Goal: Task Accomplishment & Management: Complete application form

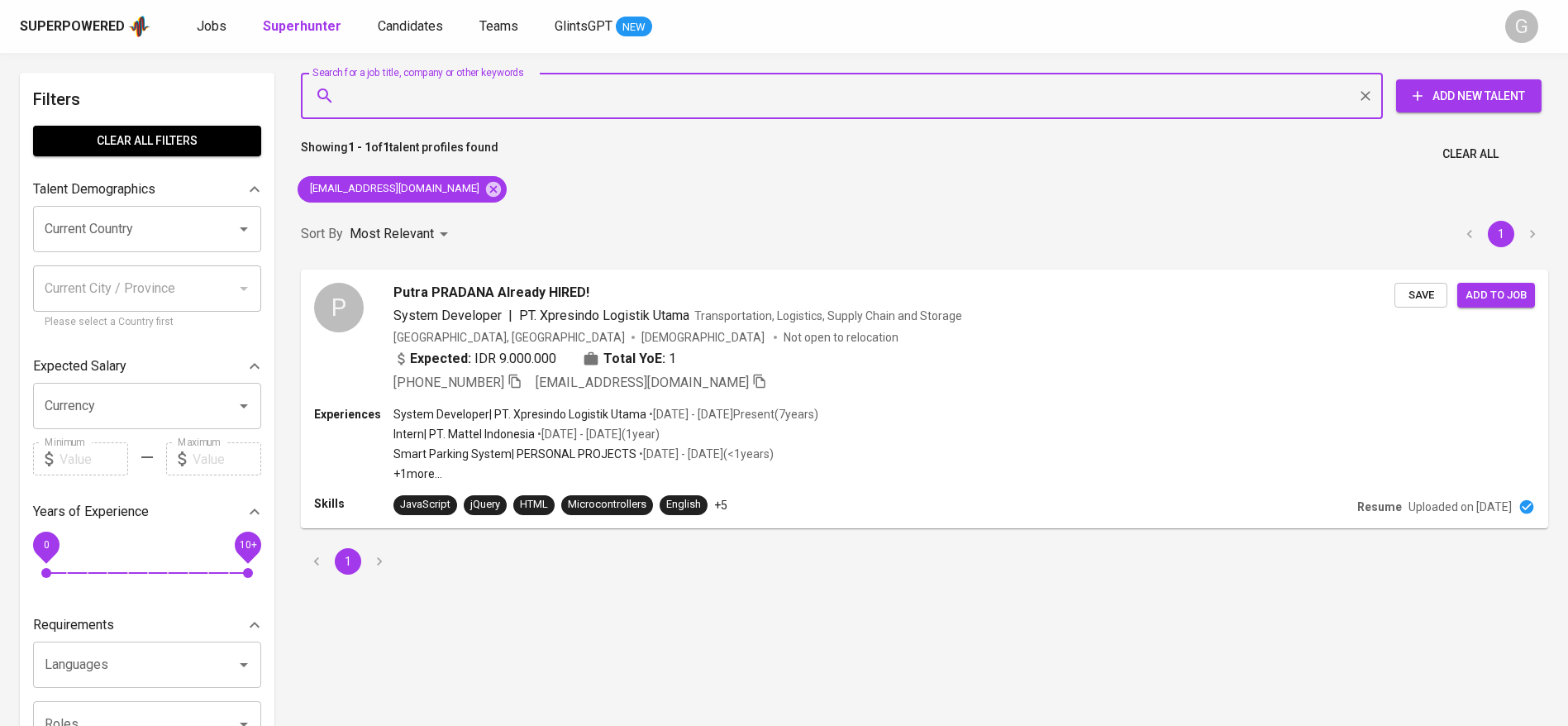
click at [468, 184] on div "[EMAIL_ADDRESS][DOMAIN_NAME]" at bounding box center [402, 189] width 222 height 40
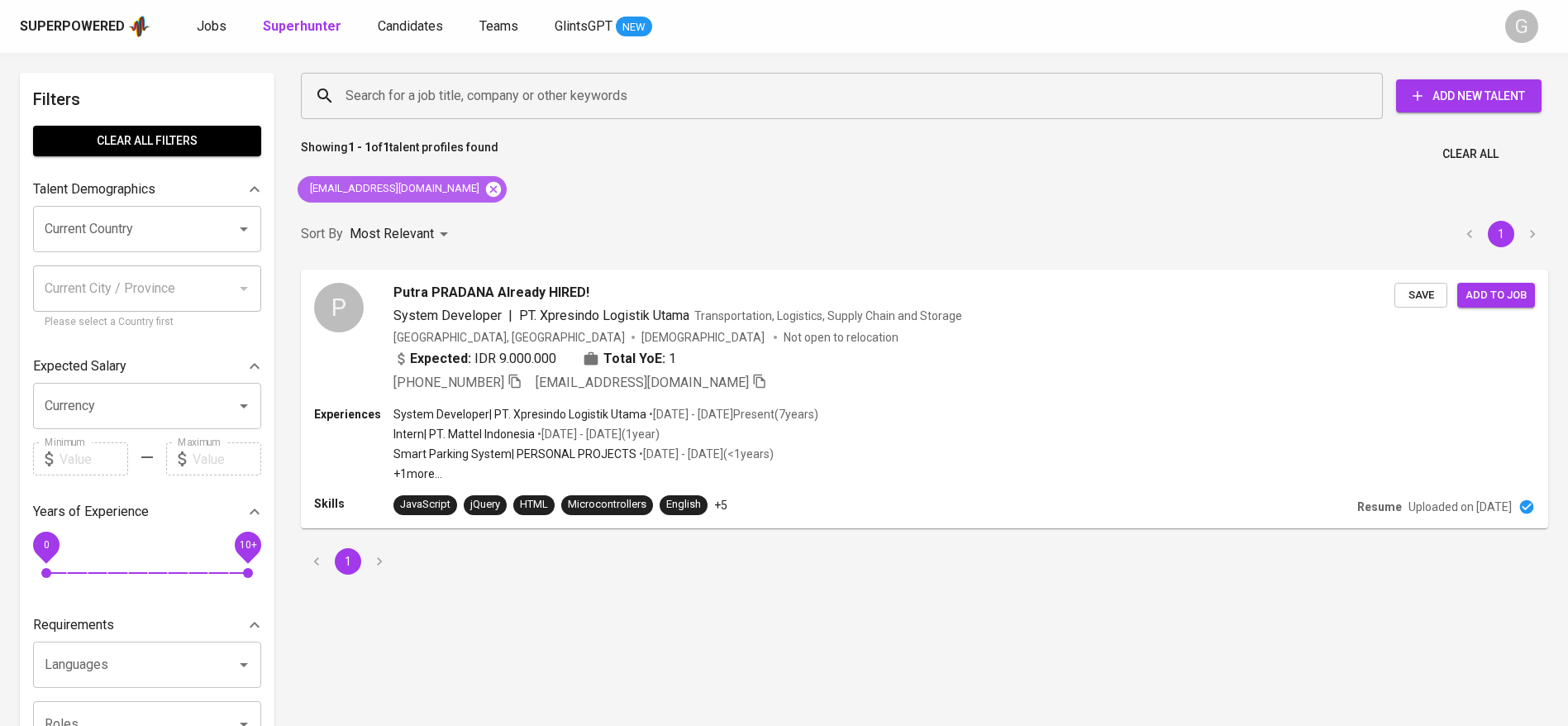
click at [486, 184] on icon at bounding box center [493, 188] width 15 height 15
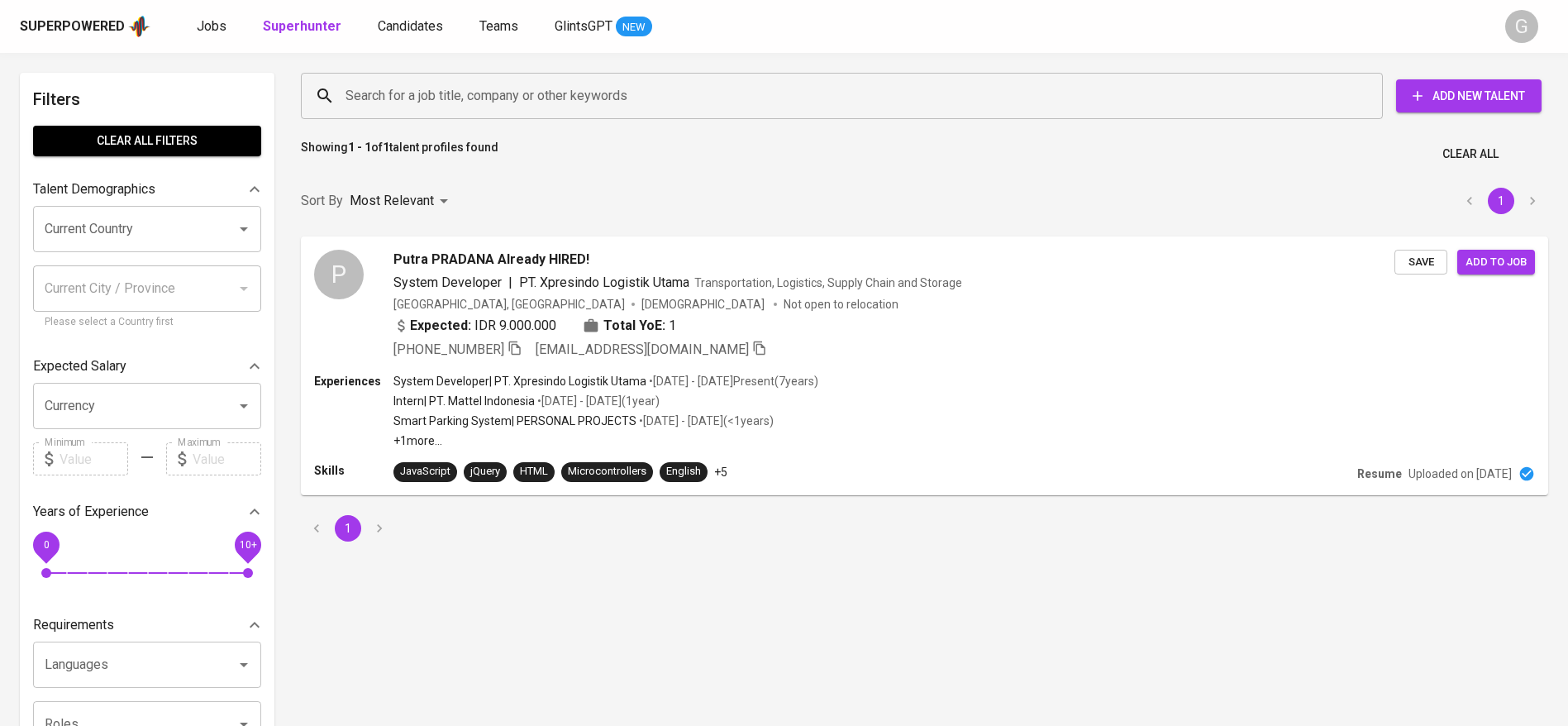
click at [462, 104] on input "Search for a job title, company or other keywords" at bounding box center [846, 96] width 1009 height 32
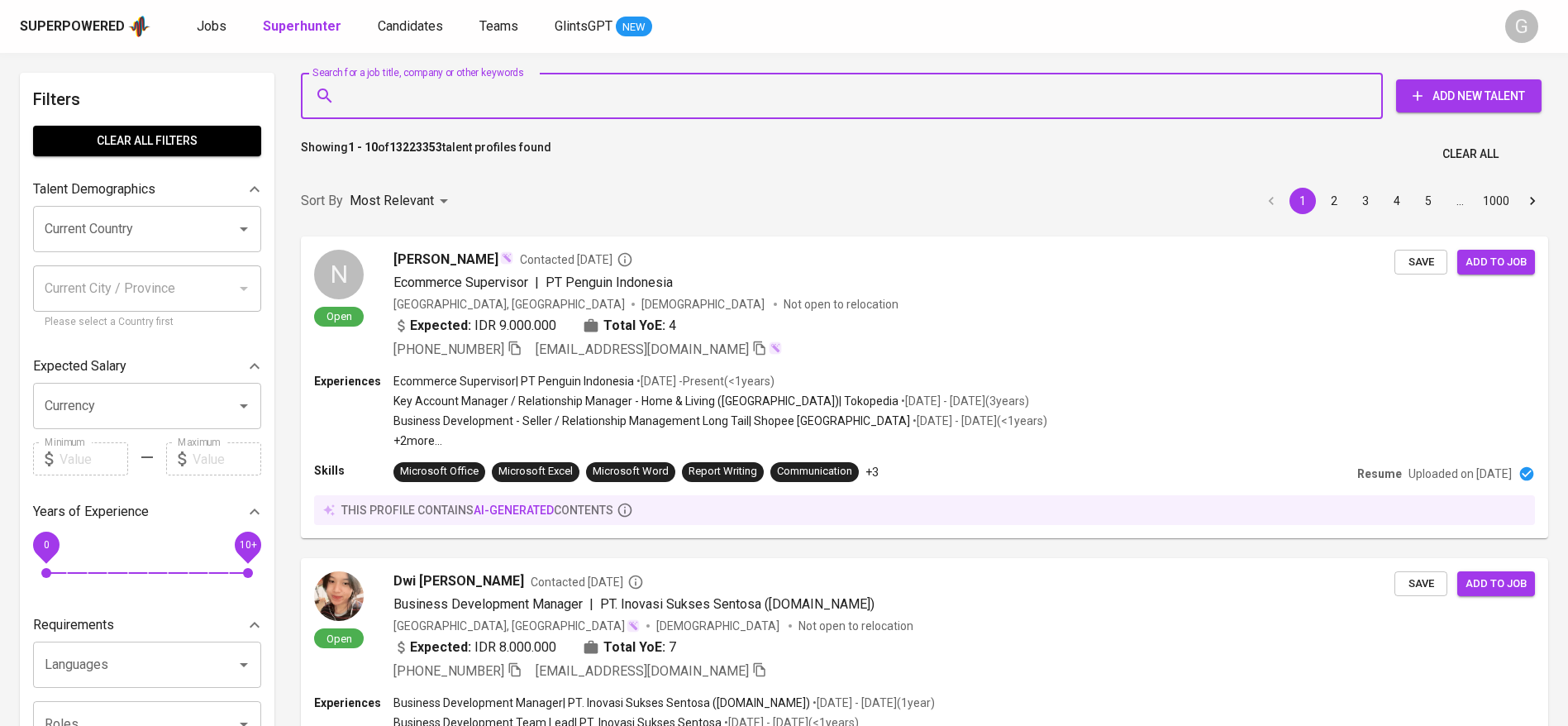
paste input "[EMAIL_ADDRESS][DOMAIN_NAME]"
type input "[EMAIL_ADDRESS][DOMAIN_NAME]"
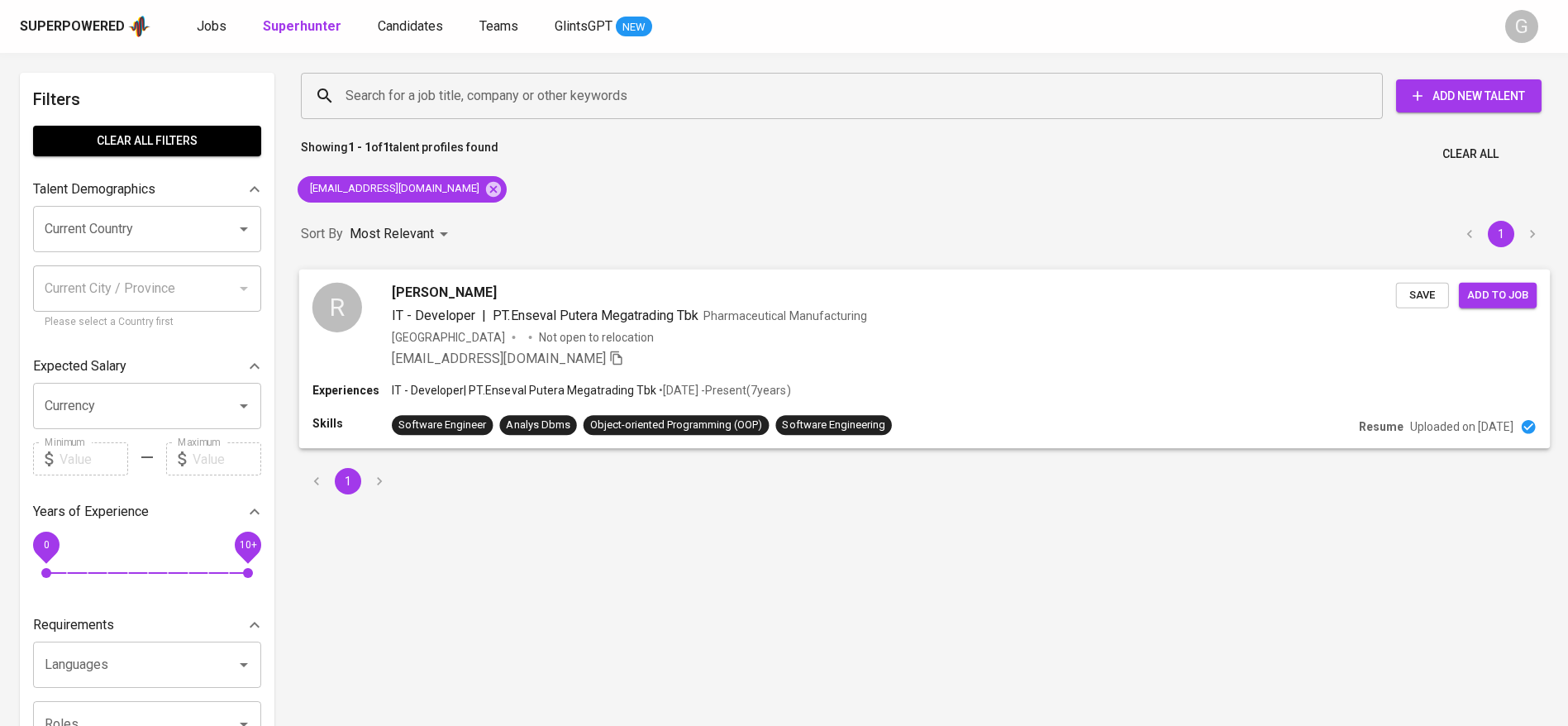
click at [455, 284] on span "[PERSON_NAME]" at bounding box center [444, 292] width 105 height 20
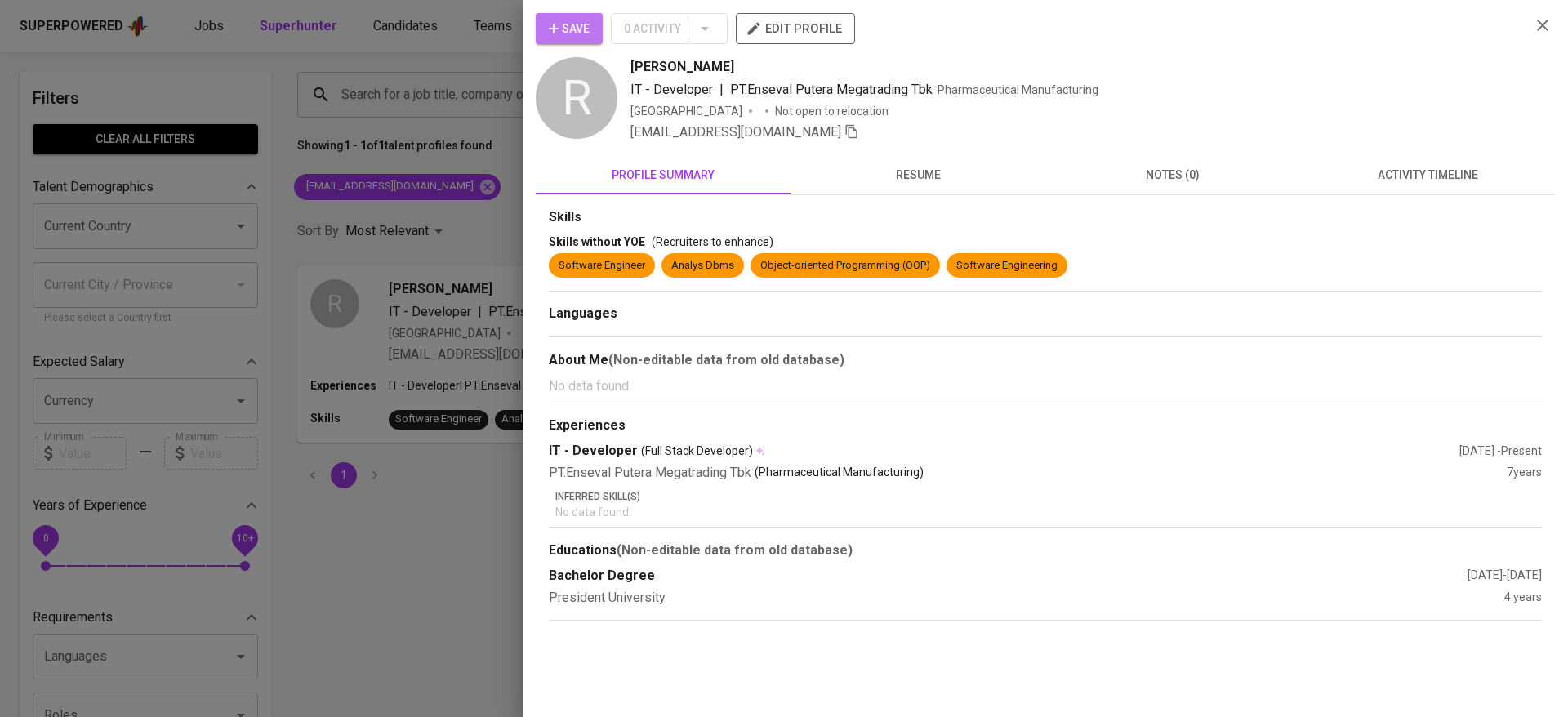
click at [563, 30] on span "Save" at bounding box center [570, 29] width 41 height 21
click at [424, 95] on div at bounding box center [784, 358] width 1568 height 717
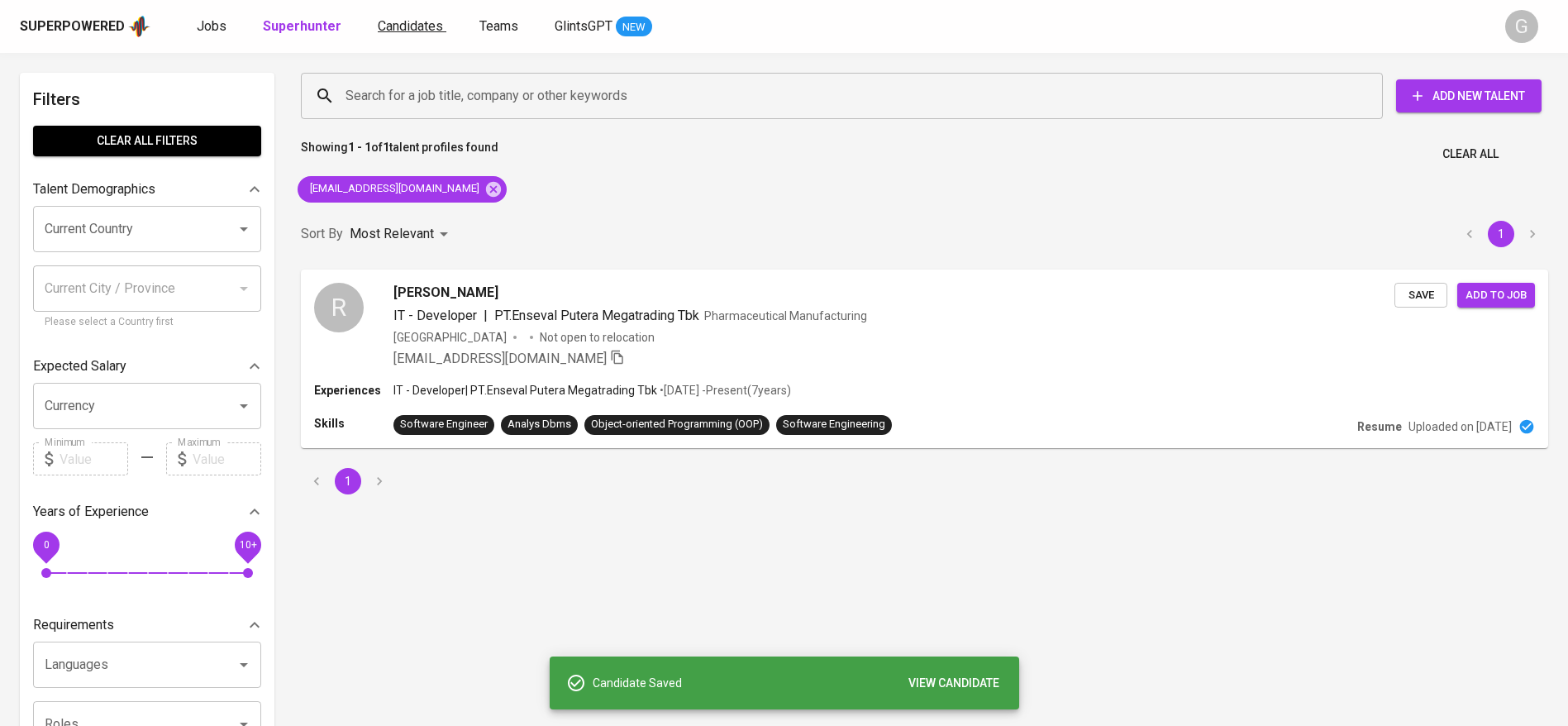
click at [397, 28] on span "Candidates" at bounding box center [410, 26] width 65 height 16
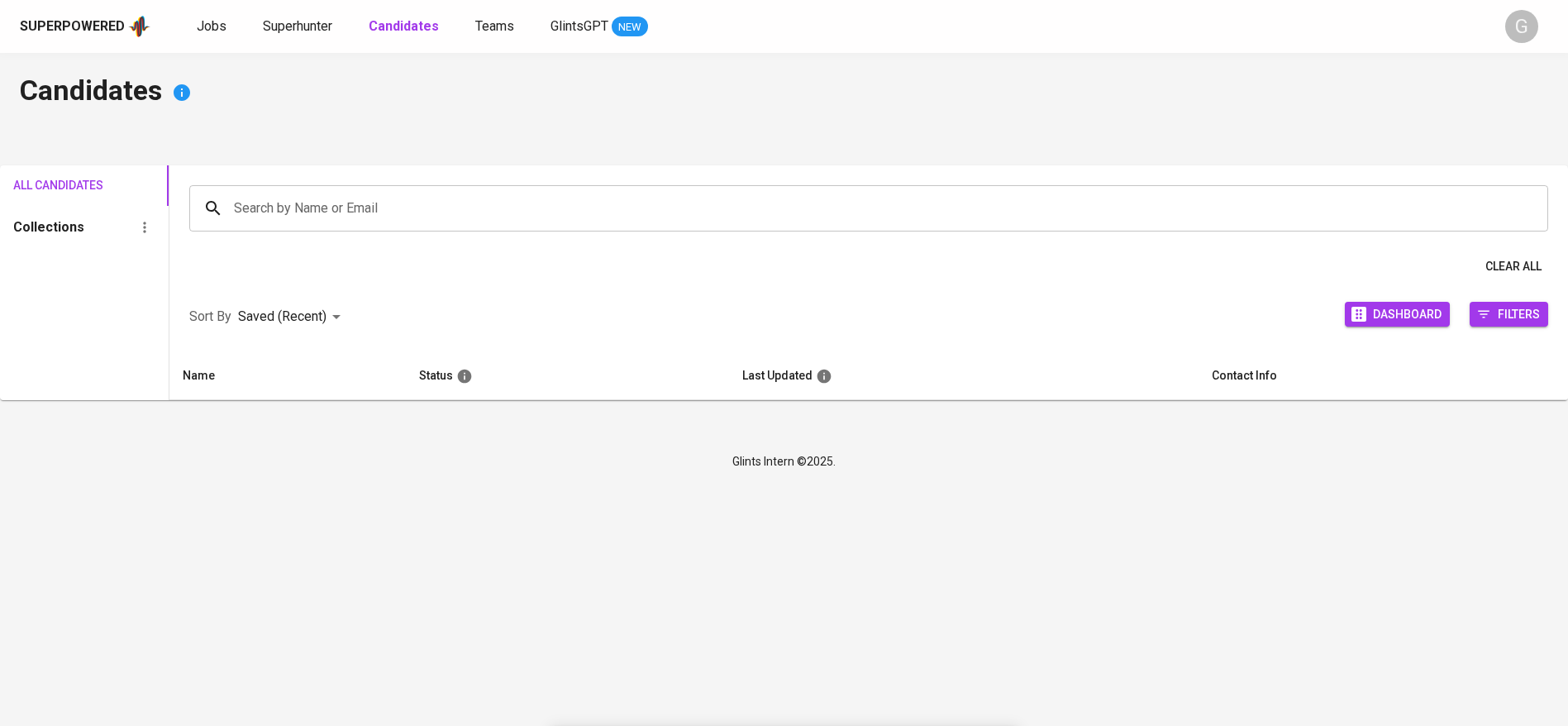
click at [397, 28] on b "Candidates" at bounding box center [404, 26] width 70 height 16
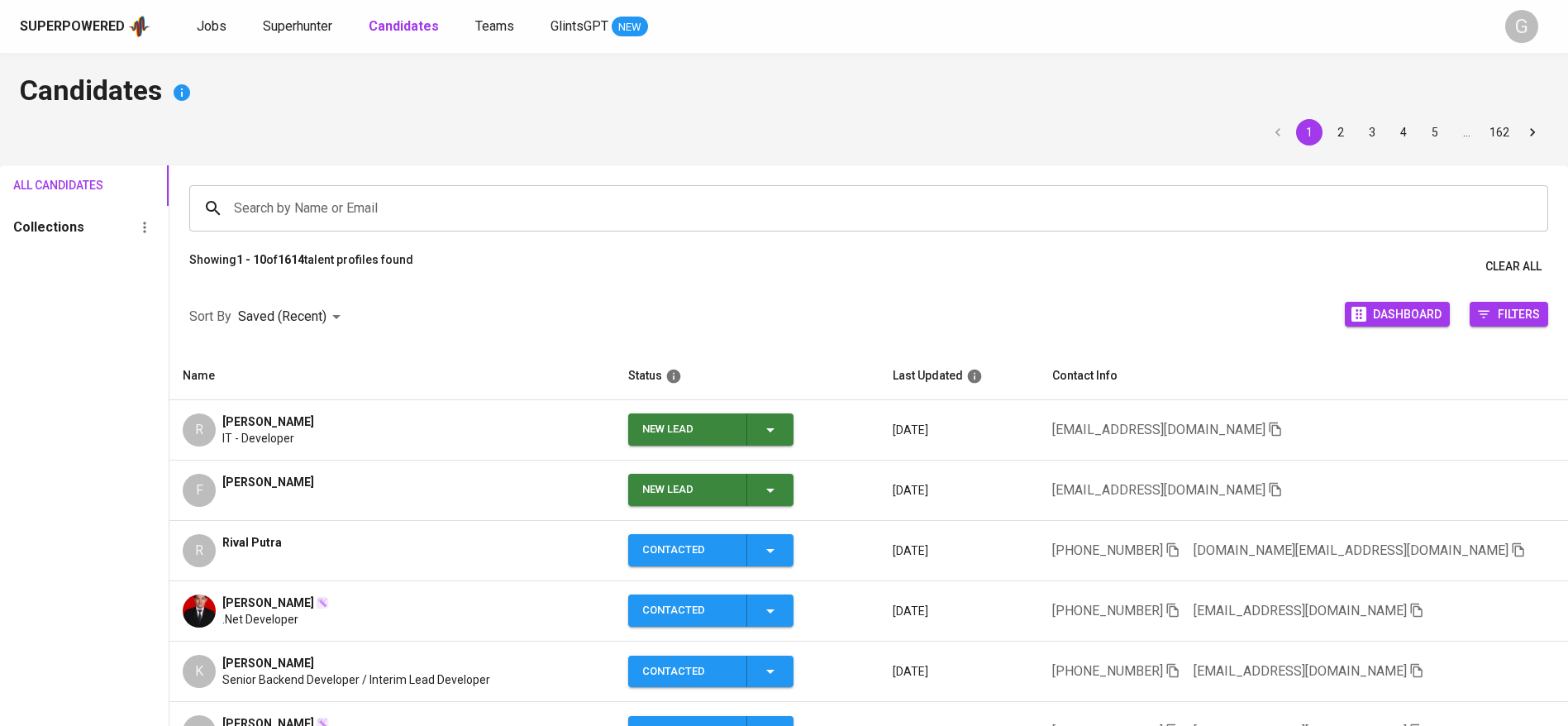
click at [781, 423] on icon "button" at bounding box center [771, 430] width 20 height 20
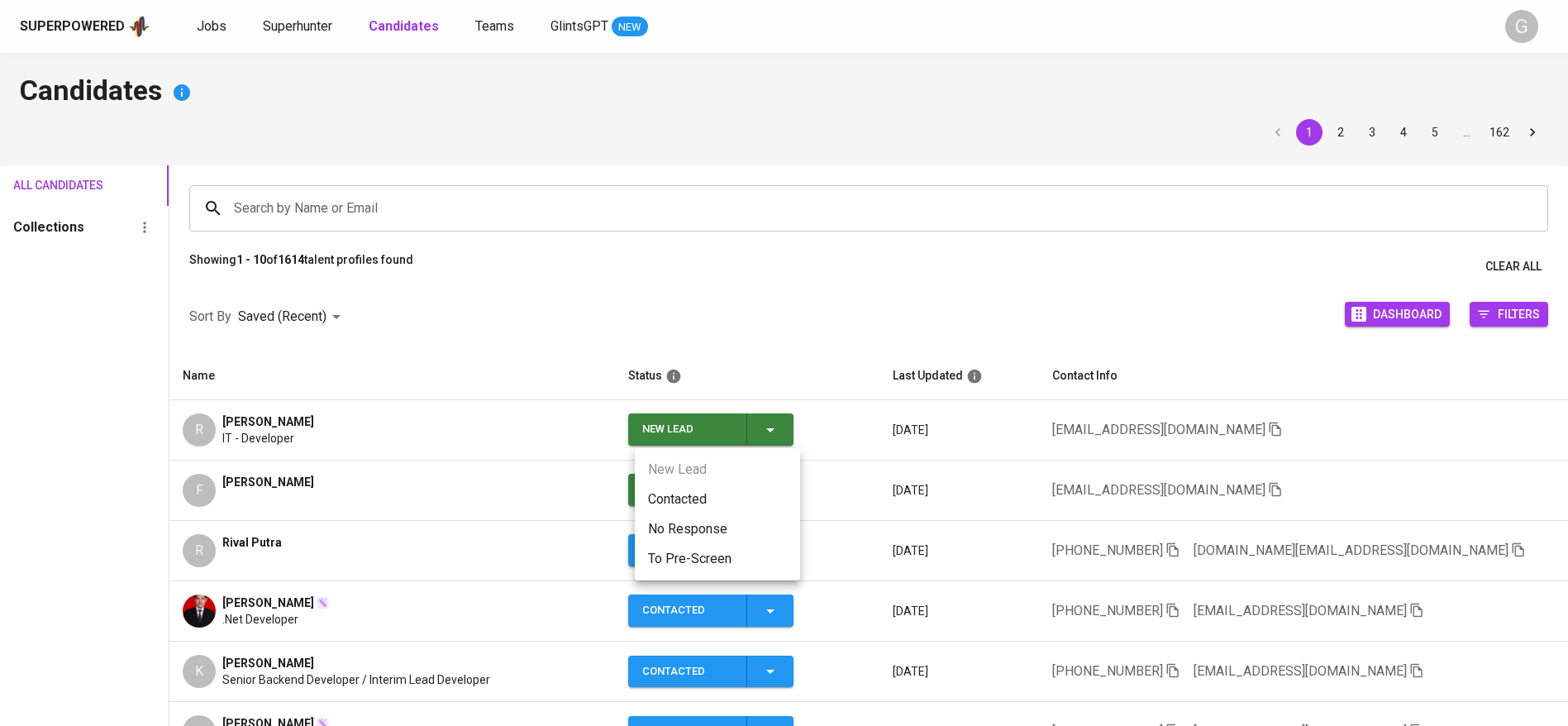
drag, startPoint x: 738, startPoint y: 488, endPoint x: 729, endPoint y: 491, distance: 9.5
click at [729, 491] on li "Contacted" at bounding box center [717, 499] width 165 height 30
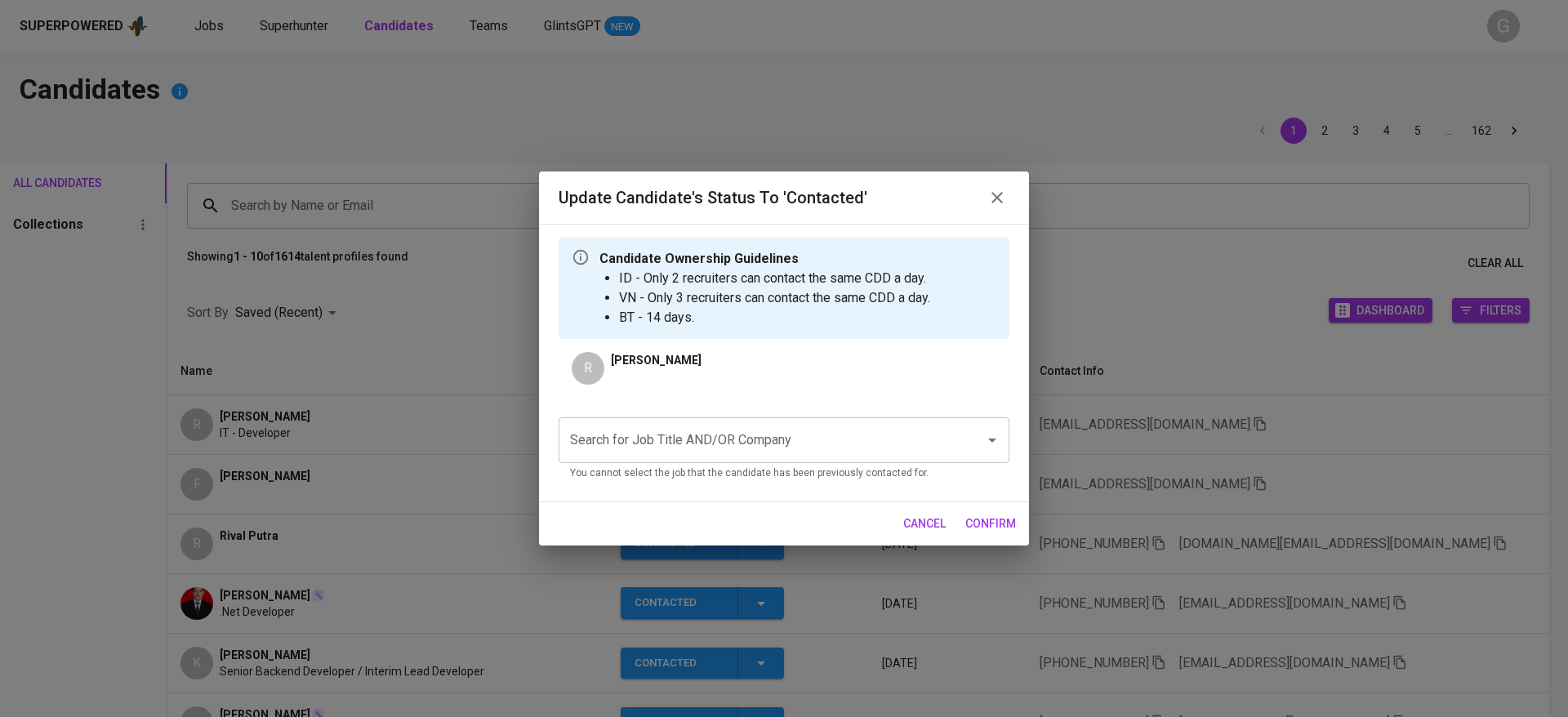
click at [807, 437] on input "Search for Job Title AND/OR Company" at bounding box center [761, 440] width 390 height 31
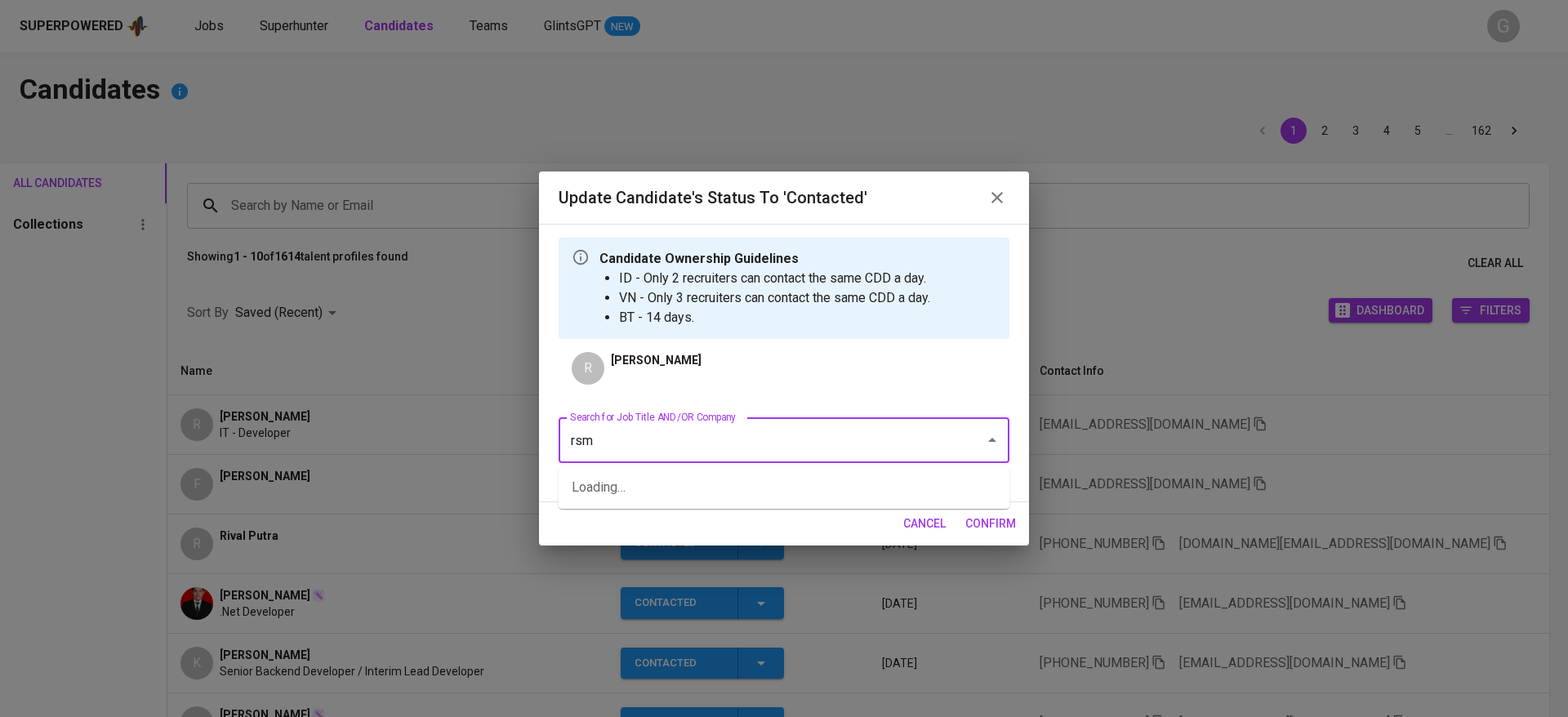
type input "rsm"
click at [678, 432] on input "Search for Job Title AND/OR Company" at bounding box center [761, 440] width 390 height 31
click at [666, 473] on li "RSM - Senior Developer (PayrollServe) (RSM - [GEOGRAPHIC_DATA])" at bounding box center [784, 487] width 451 height 30
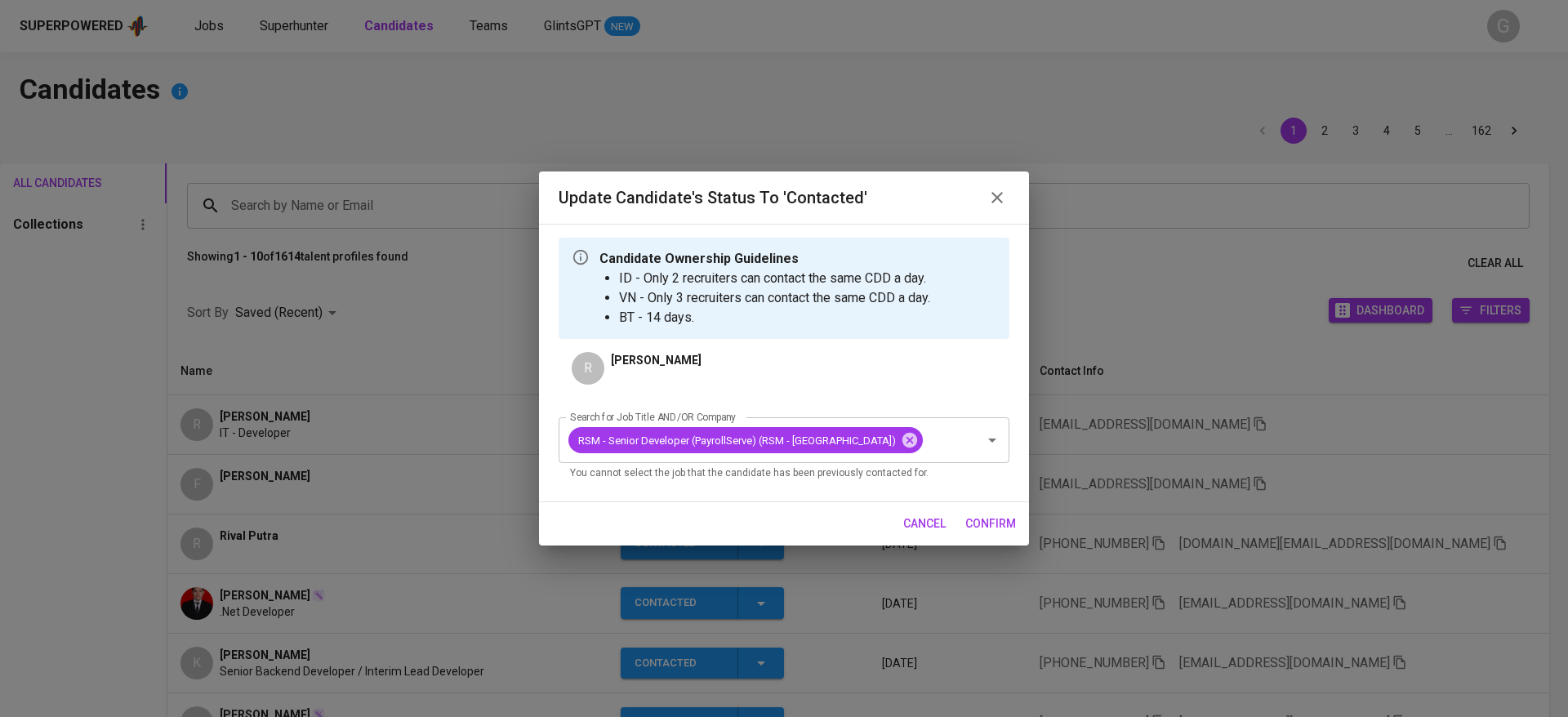
click at [991, 517] on span "confirm" at bounding box center [991, 524] width 51 height 21
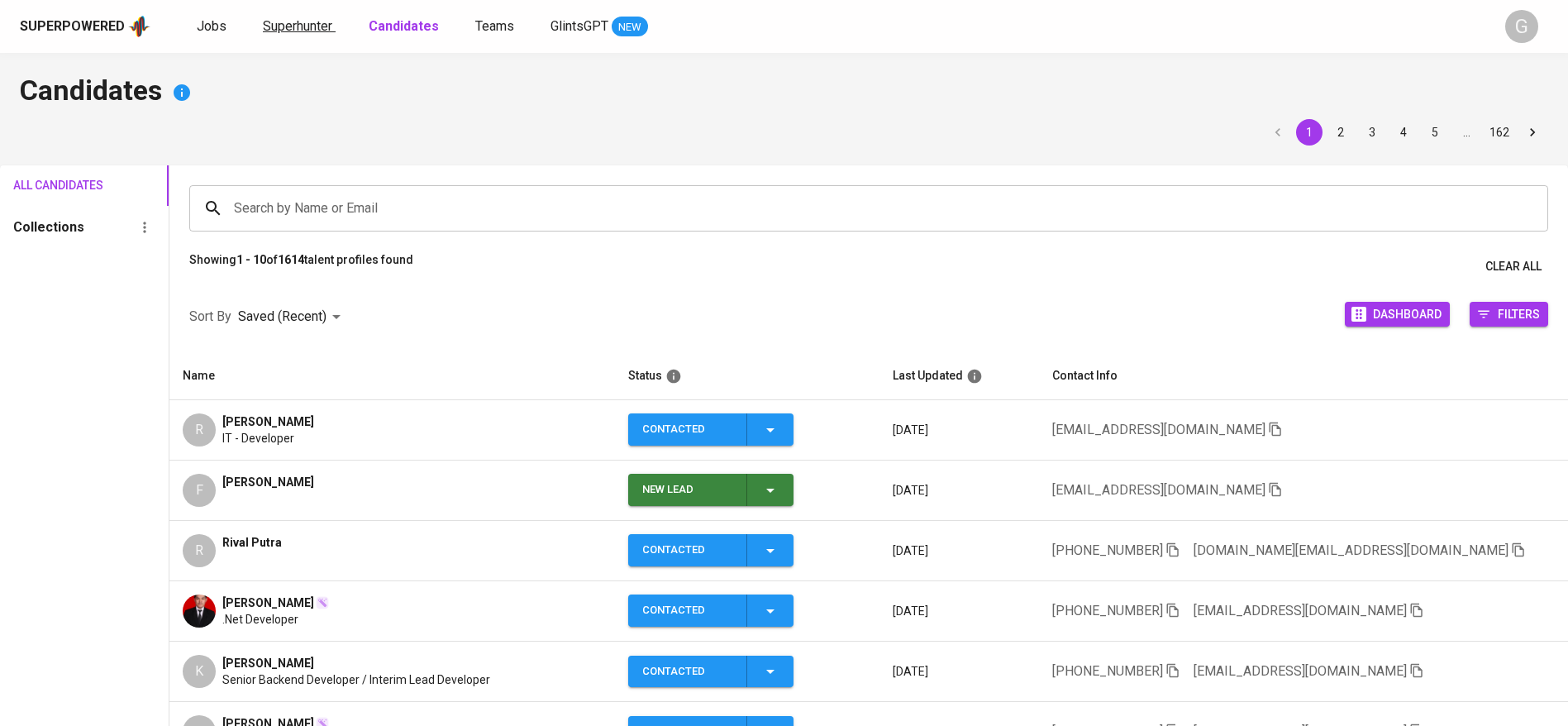
click at [312, 26] on span "Superhunter" at bounding box center [297, 26] width 69 height 16
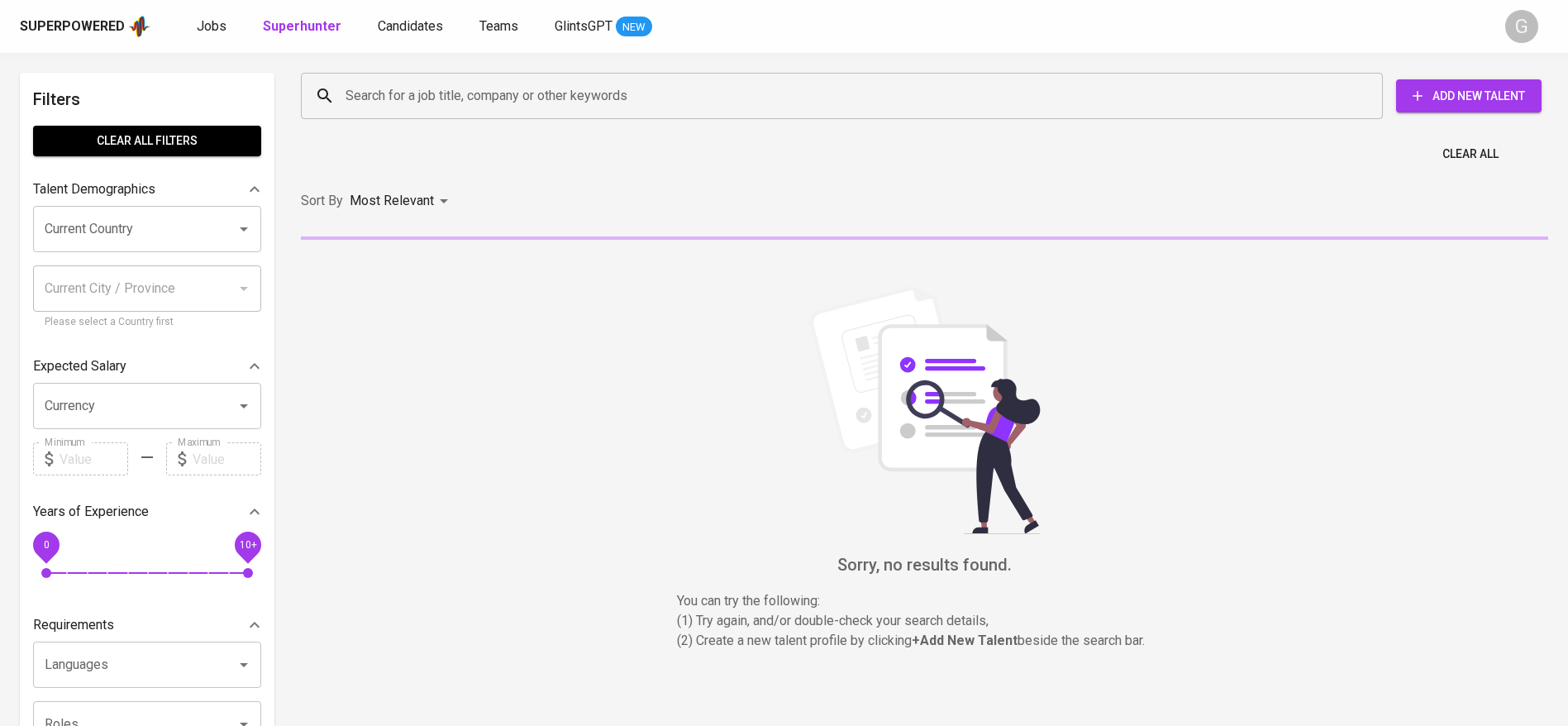
click at [414, 103] on input "Search for a job title, company or other keywords" at bounding box center [846, 96] width 1009 height 32
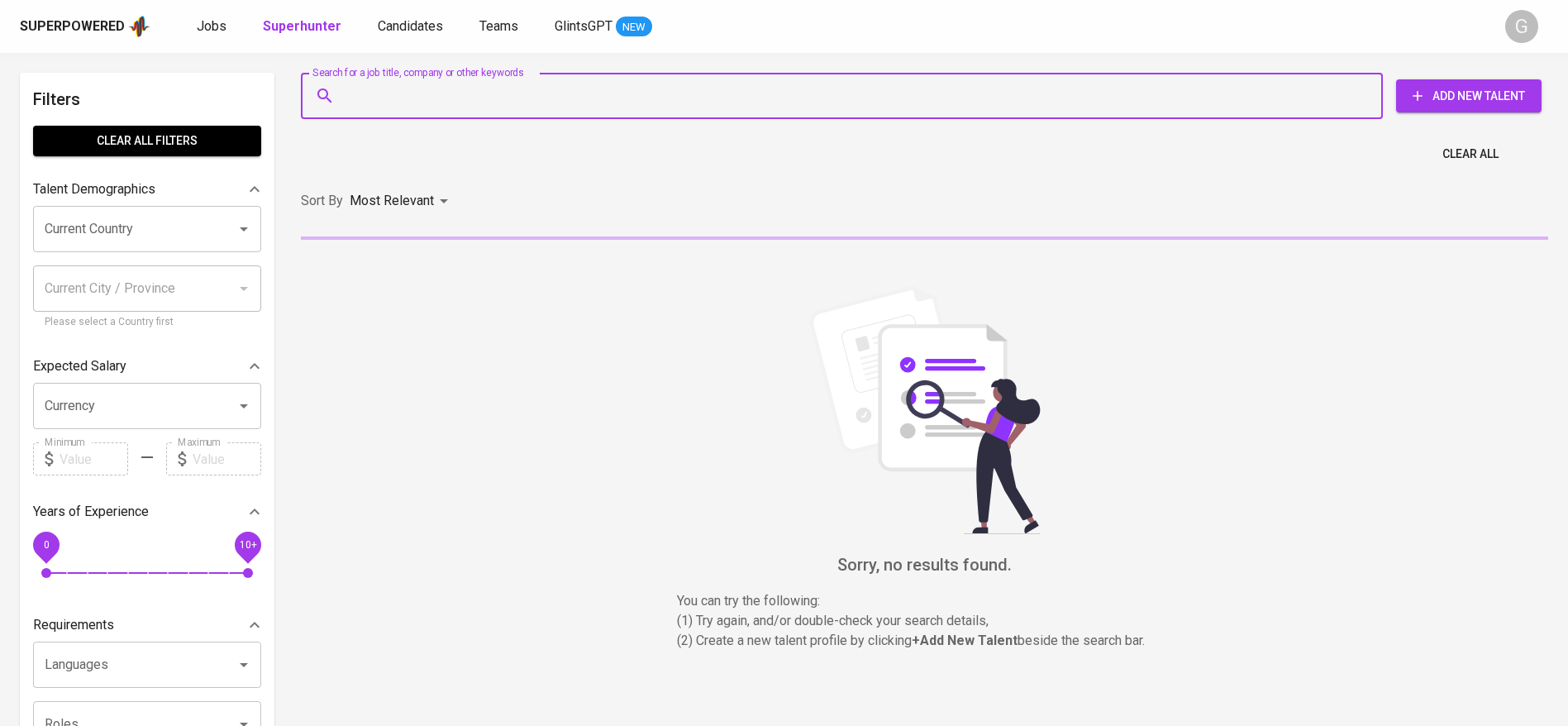
paste input " [EMAIL_ADDRESS][DOMAIN_NAME]"
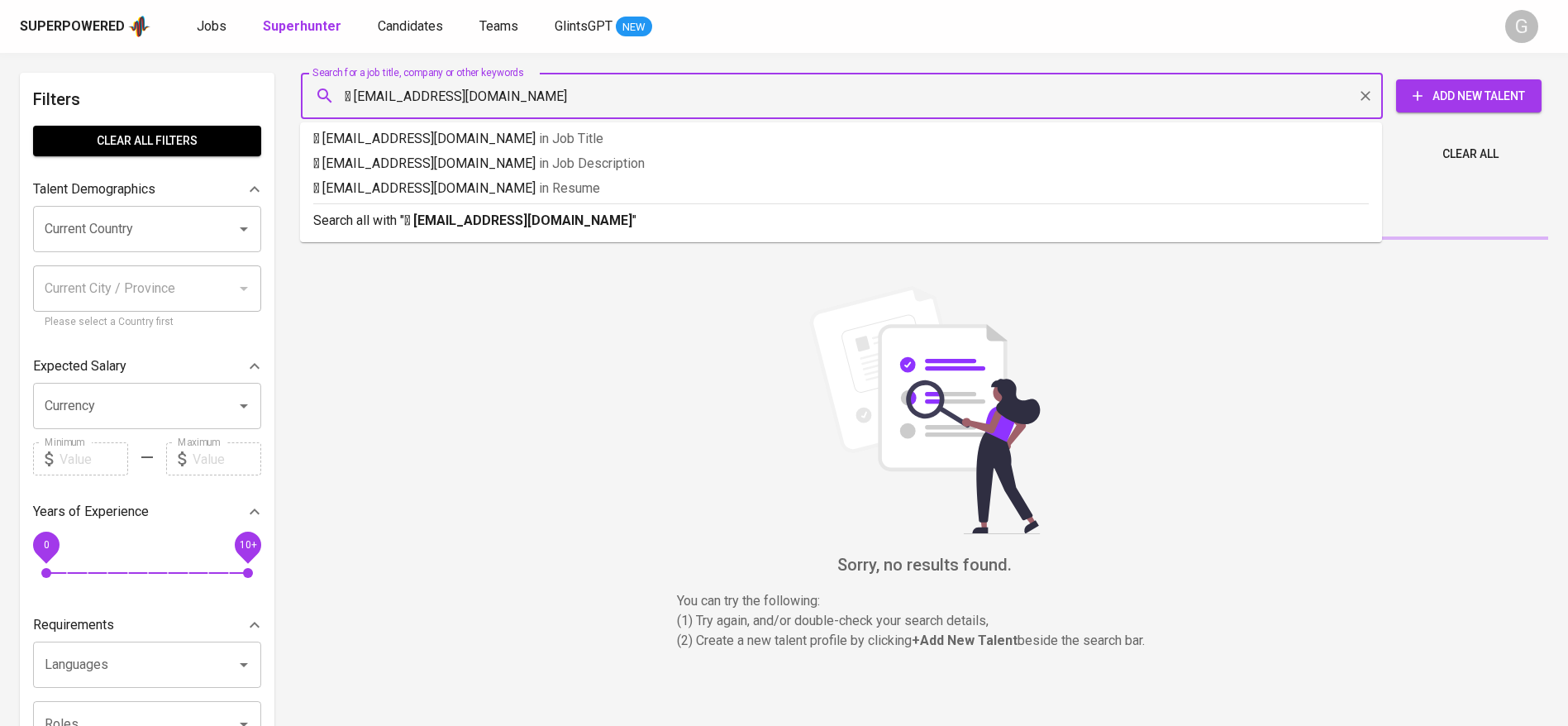
click at [355, 97] on input " [EMAIL_ADDRESS][DOMAIN_NAME]" at bounding box center [846, 96] width 1009 height 32
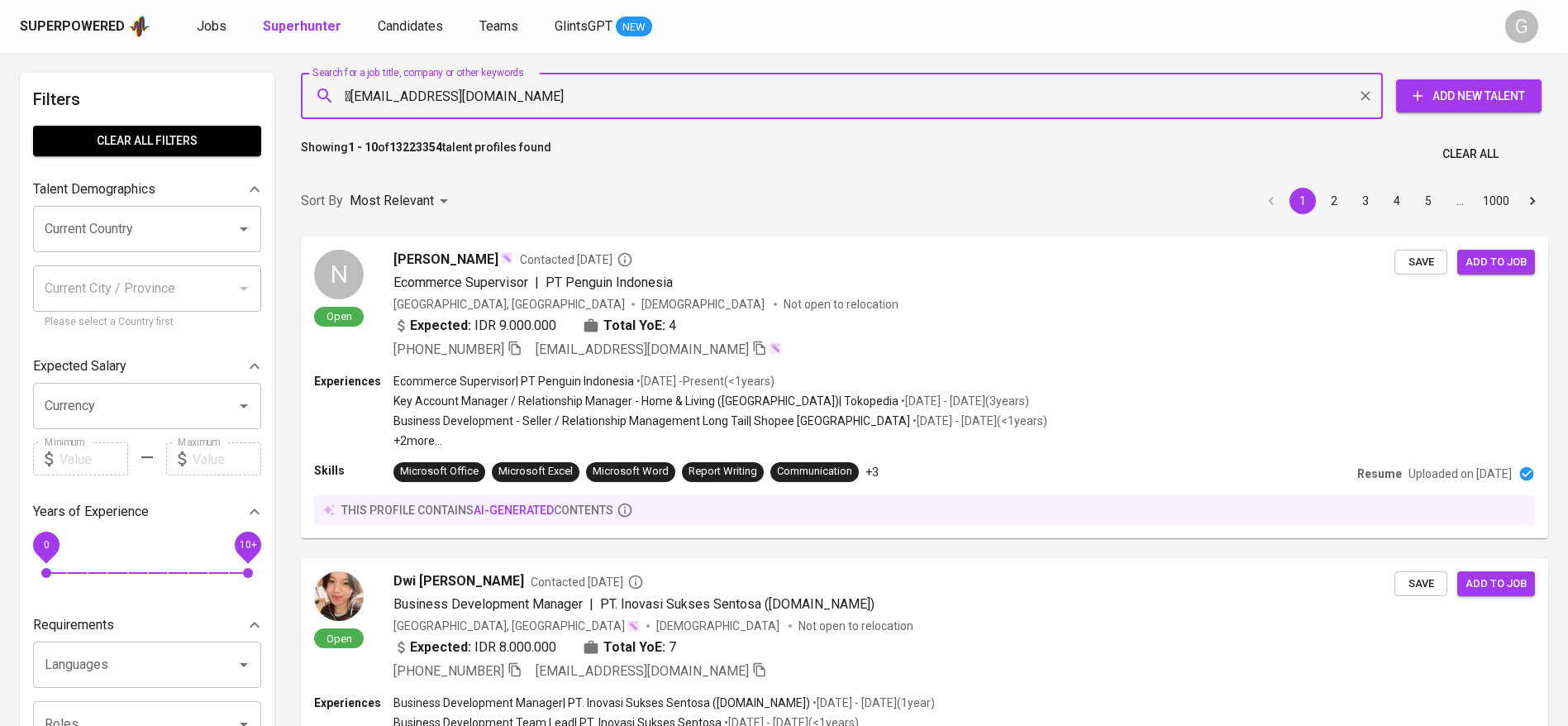
type input "[EMAIL_ADDRESS][DOMAIN_NAME]"
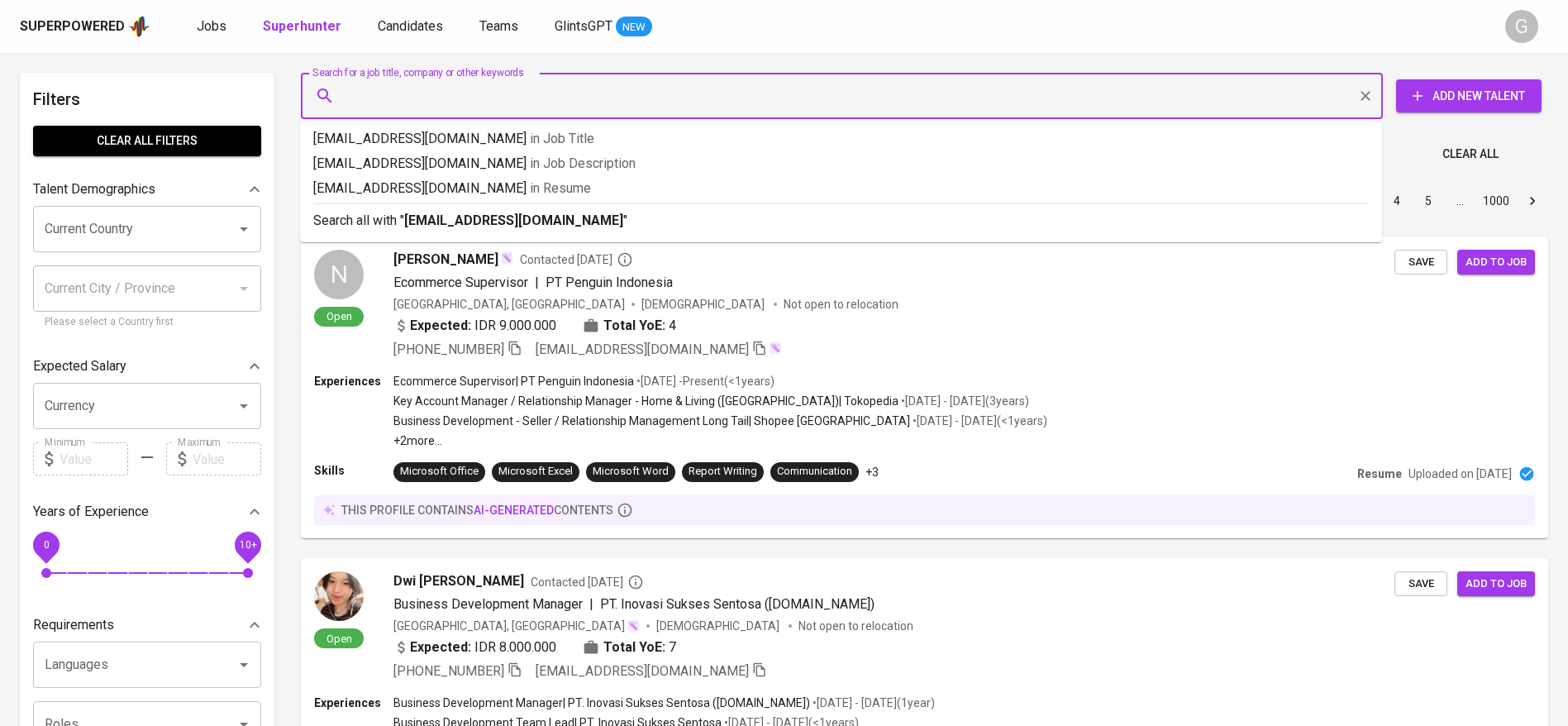
click at [501, 95] on input "Search for a job title, company or other keywords" at bounding box center [846, 96] width 1009 height 32
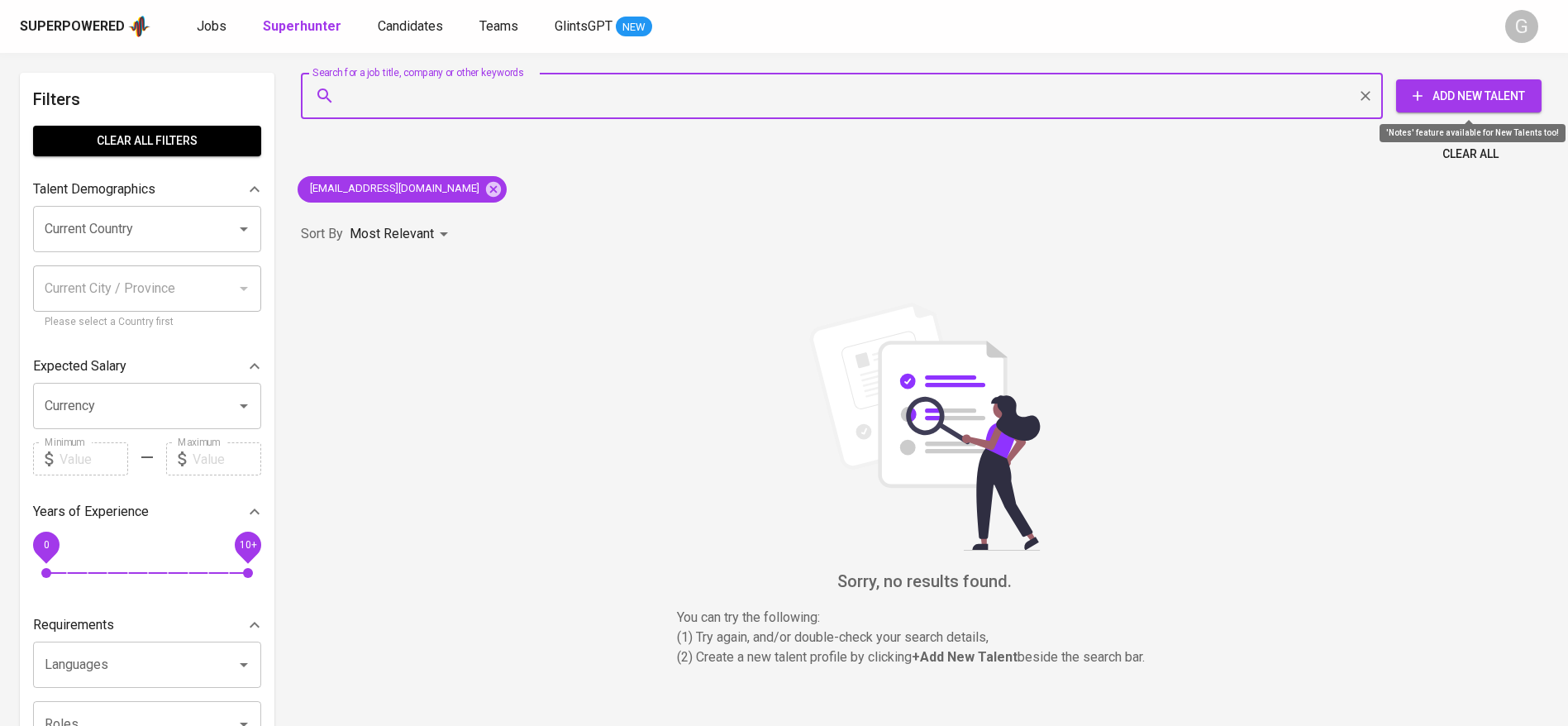
click at [1518, 87] on span "Add New Talent" at bounding box center [1469, 96] width 119 height 21
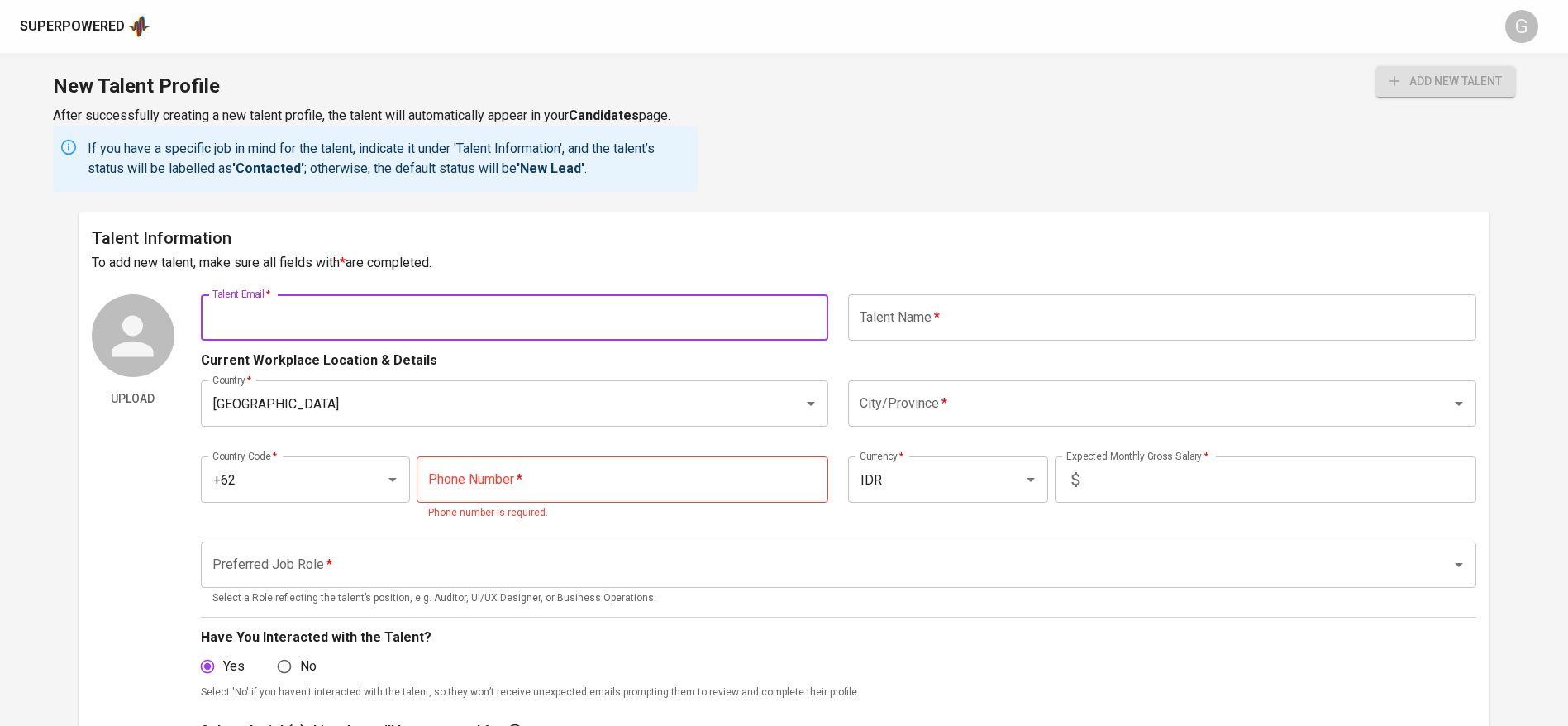
click at [484, 309] on input "text" at bounding box center [515, 318] width 628 height 47
paste input "[PERSON_NAME]"
type input "[PERSON_NAME]"
type input "n"
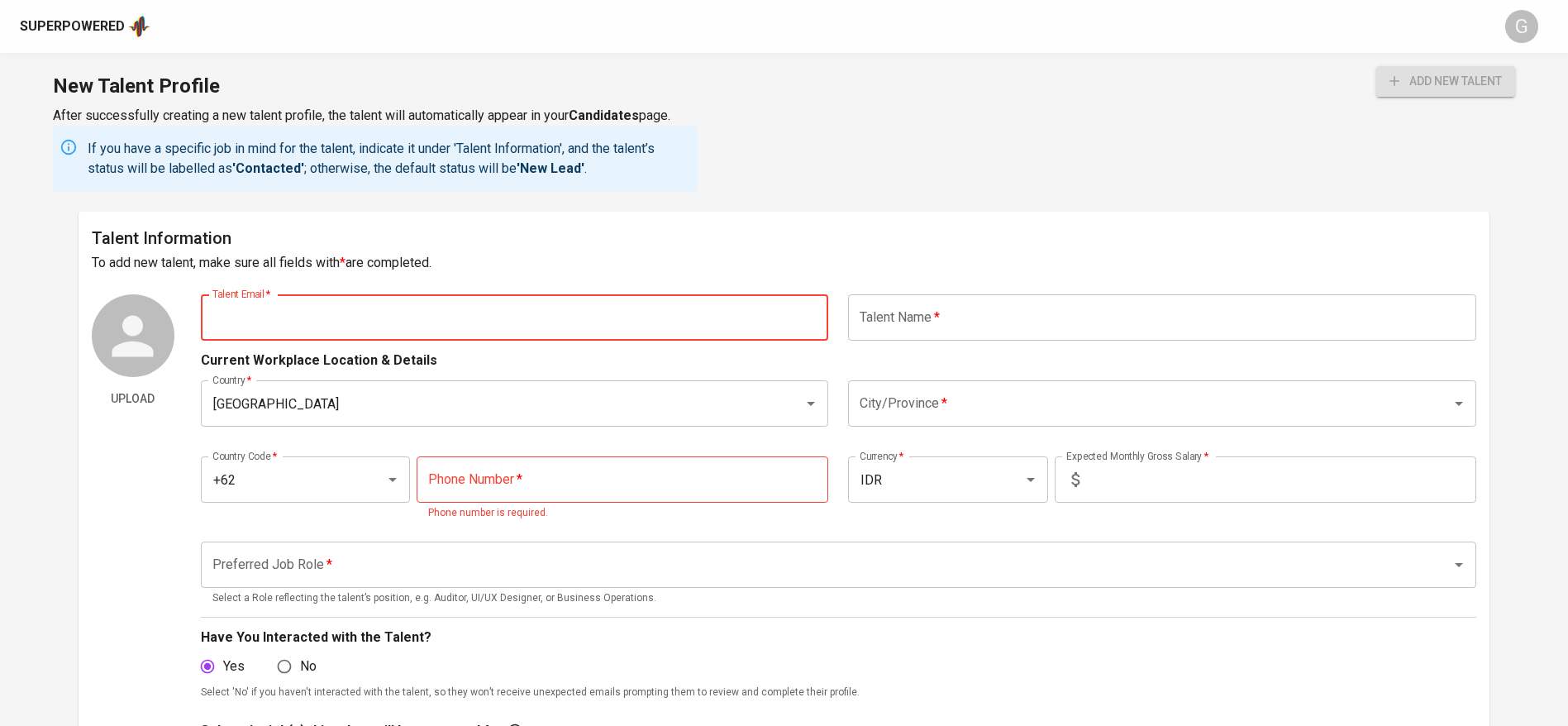
click at [909, 313] on input "text" at bounding box center [1162, 318] width 628 height 47
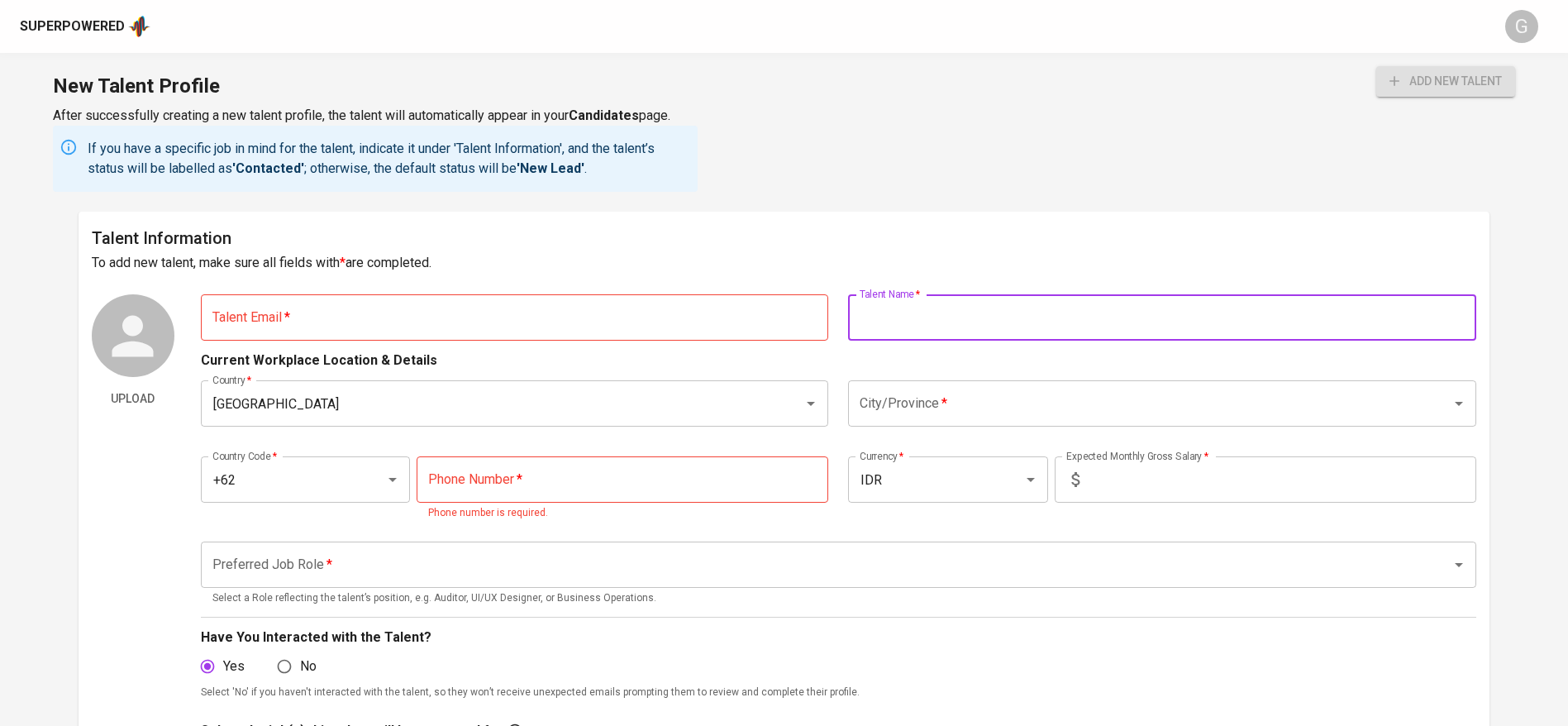
paste input "[PERSON_NAME]"
type input "[PERSON_NAME]"
click at [427, 310] on input "text" at bounding box center [515, 318] width 628 height 47
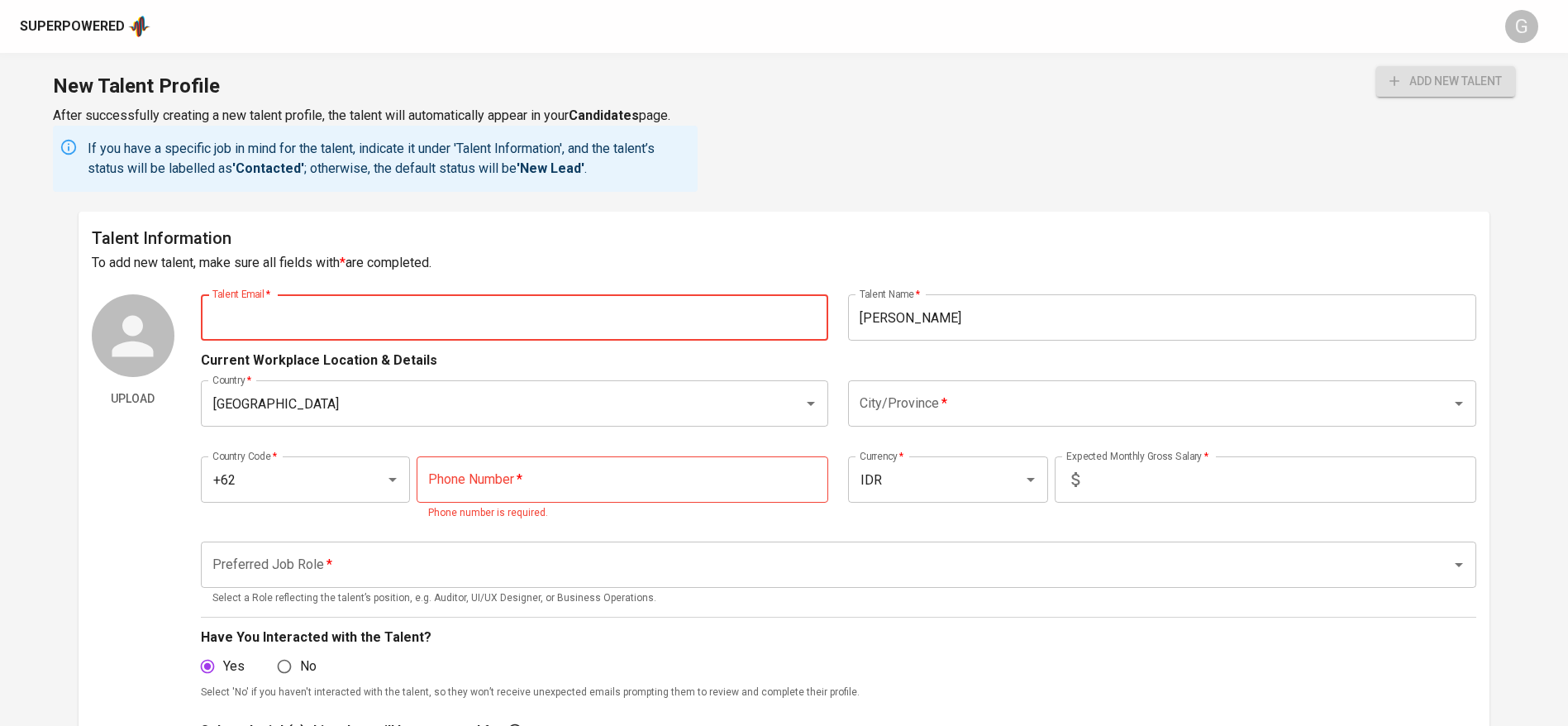
paste input " [EMAIL_ADDRESS][DOMAIN_NAME]"
click at [227, 309] on input " [EMAIL_ADDRESS][DOMAIN_NAME]" at bounding box center [515, 318] width 628 height 47
type input "[EMAIL_ADDRESS][DOMAIN_NAME]"
click at [1376, 66] on button "add new talent" at bounding box center [1446, 81] width 139 height 31
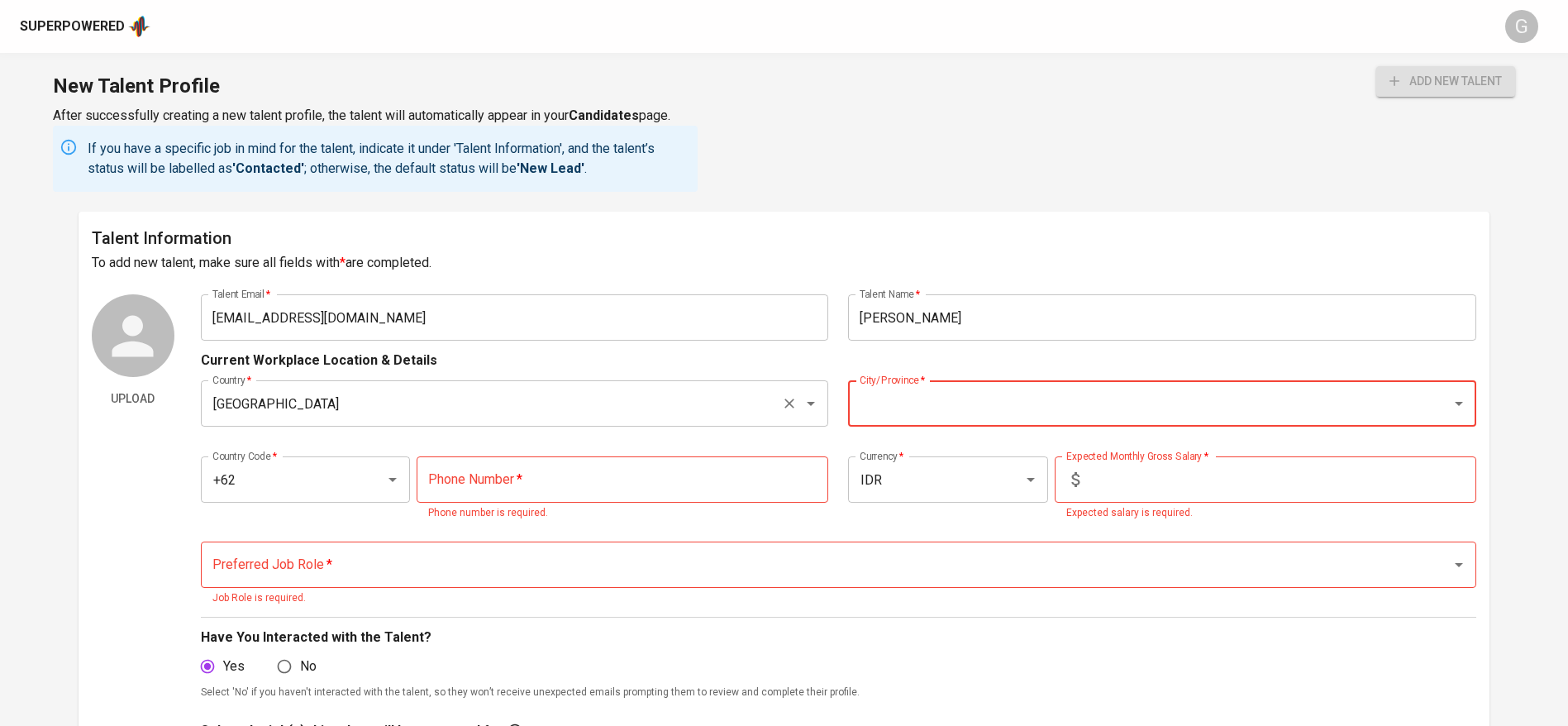
click at [465, 416] on input "[GEOGRAPHIC_DATA]" at bounding box center [492, 403] width 567 height 32
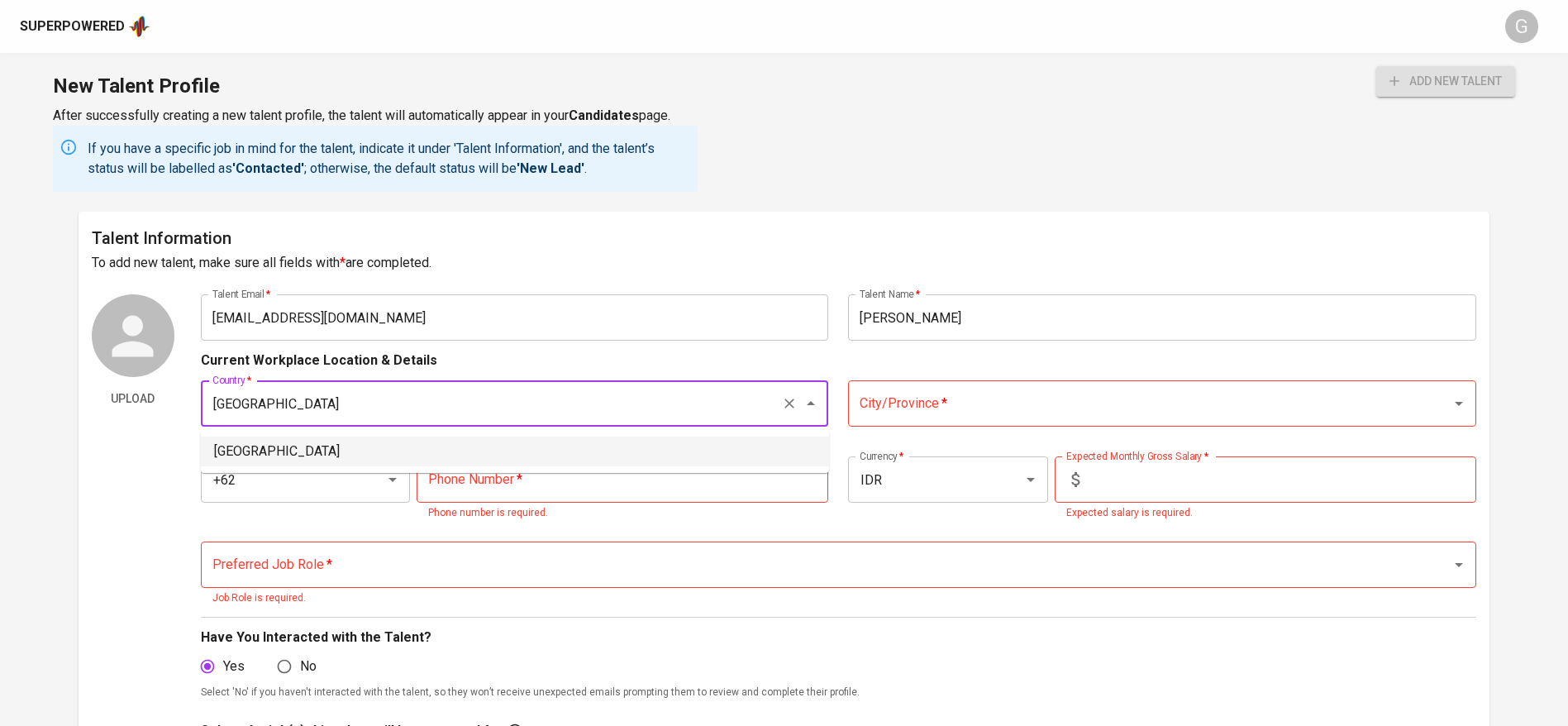
click at [452, 443] on li "[GEOGRAPHIC_DATA]" at bounding box center [515, 452] width 628 height 30
type input "[GEOGRAPHIC_DATA]"
click at [905, 410] on input "City/Province   *" at bounding box center [1139, 403] width 567 height 32
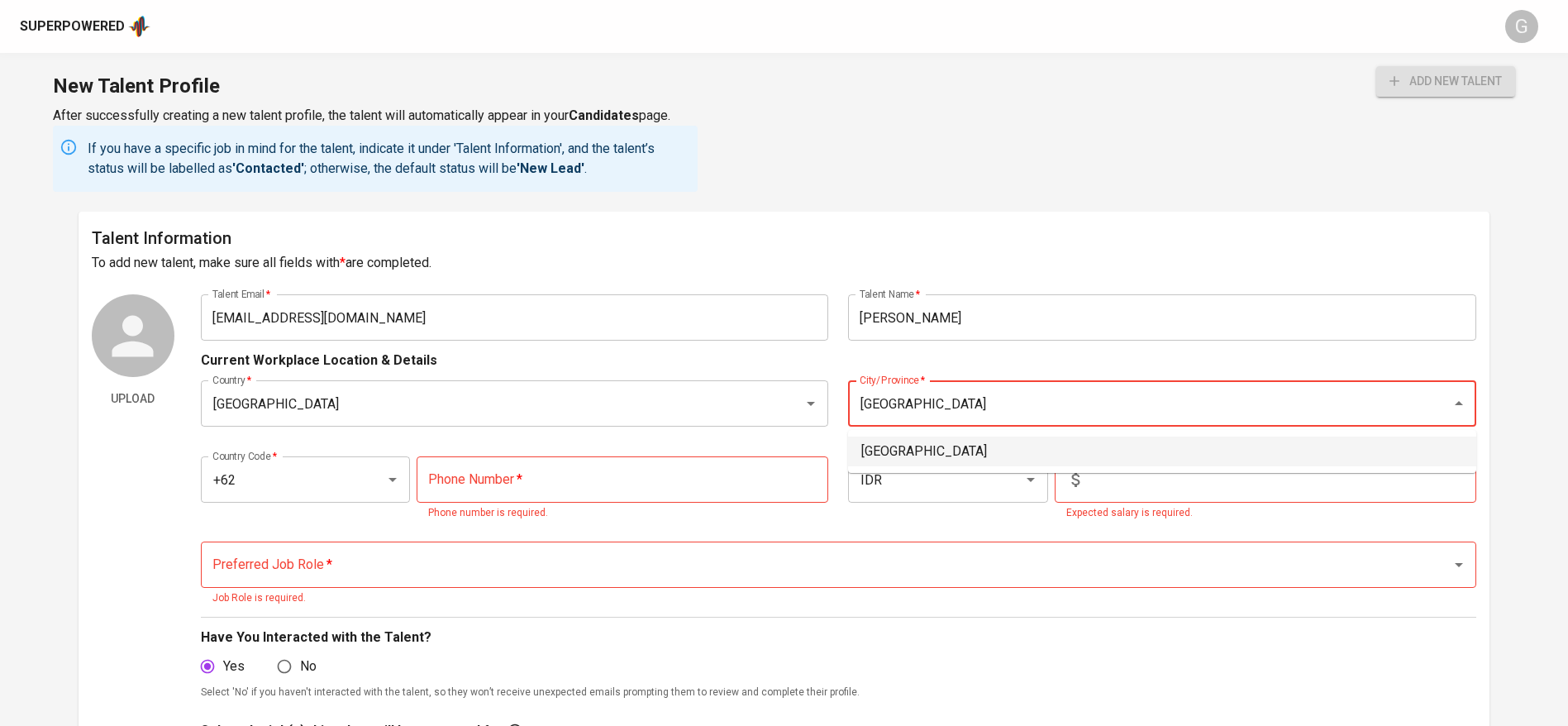
click at [968, 448] on li "[GEOGRAPHIC_DATA]" at bounding box center [1162, 452] width 628 height 30
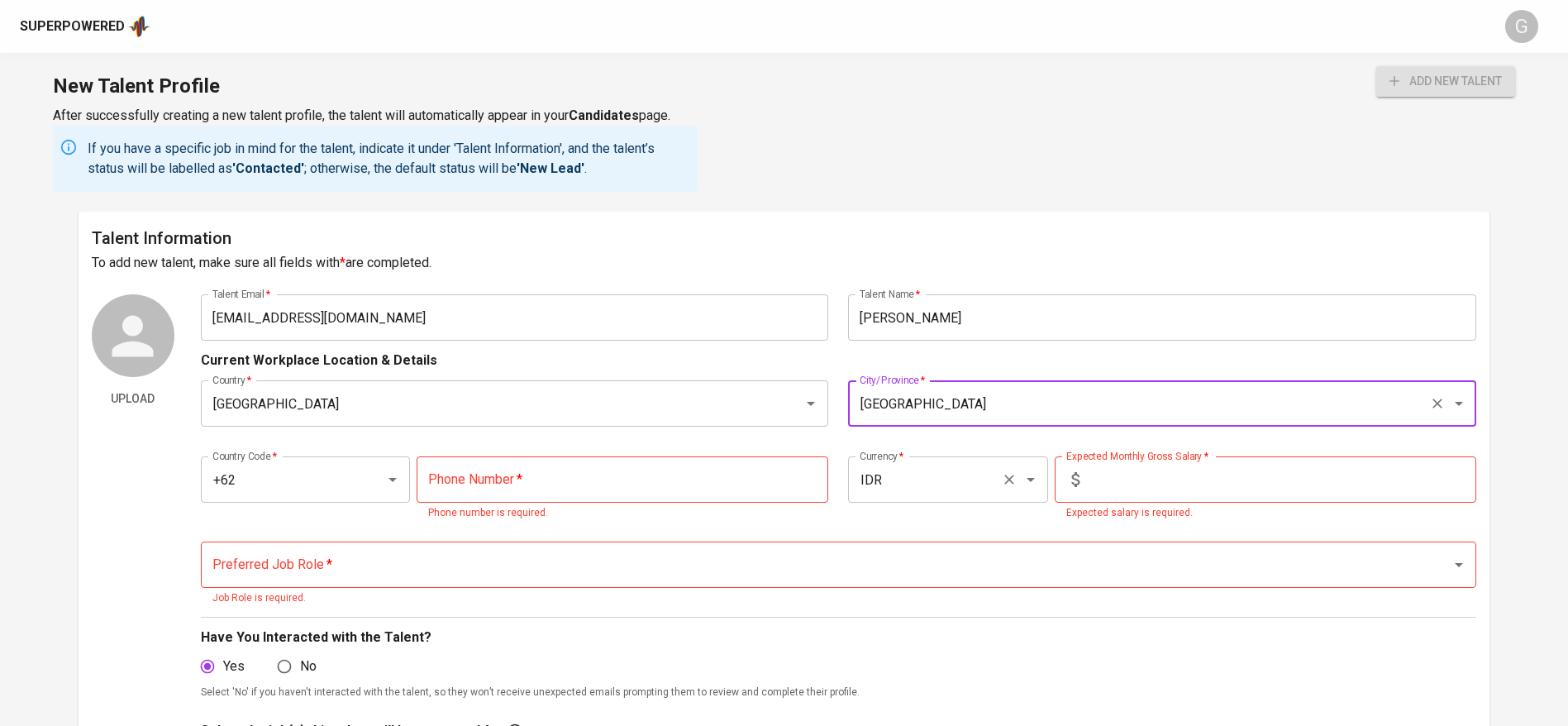
type input "[GEOGRAPHIC_DATA]"
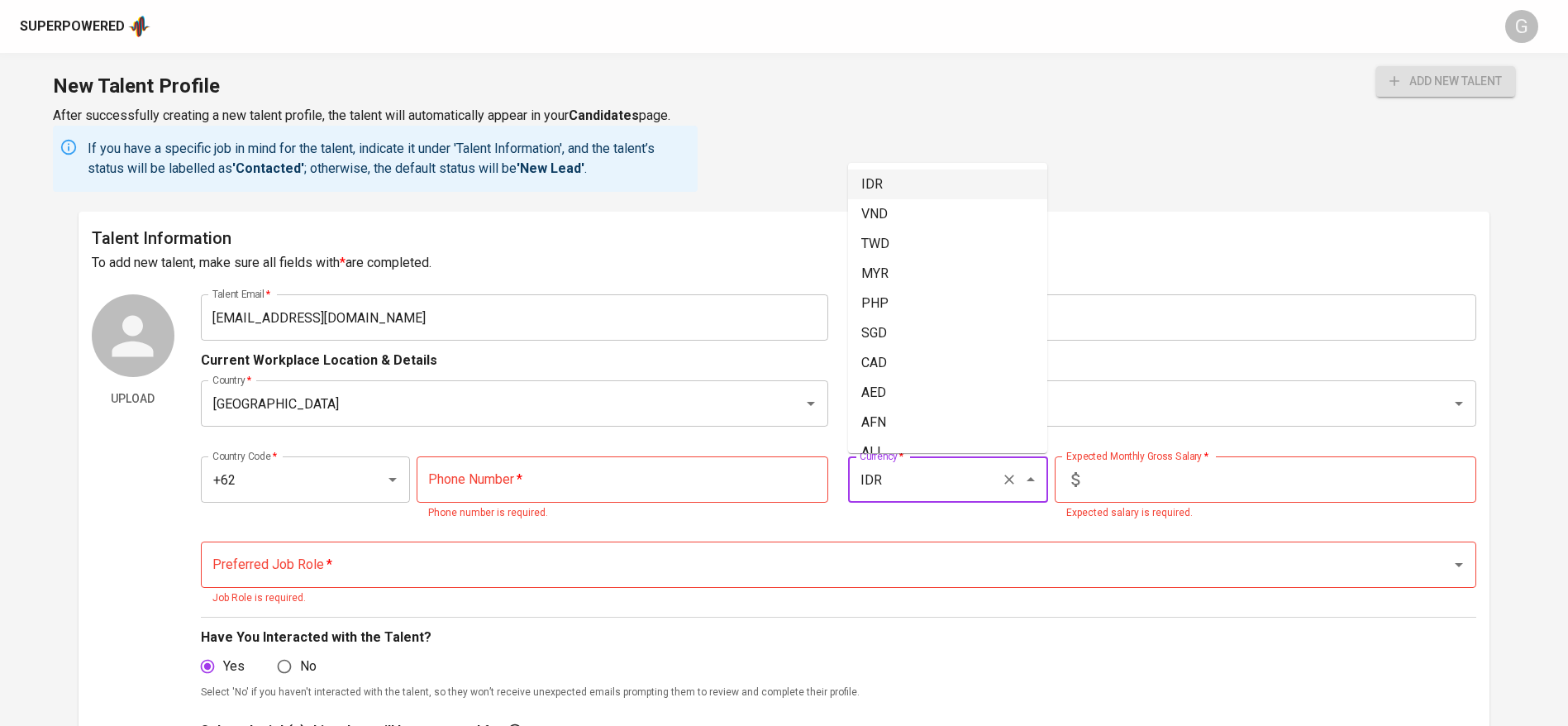
click at [925, 478] on input "IDR" at bounding box center [925, 480] width 138 height 32
click at [923, 541] on li "MYR" at bounding box center [947, 528] width 199 height 30
type input "MYR"
click at [1137, 468] on input "text" at bounding box center [1281, 480] width 390 height 47
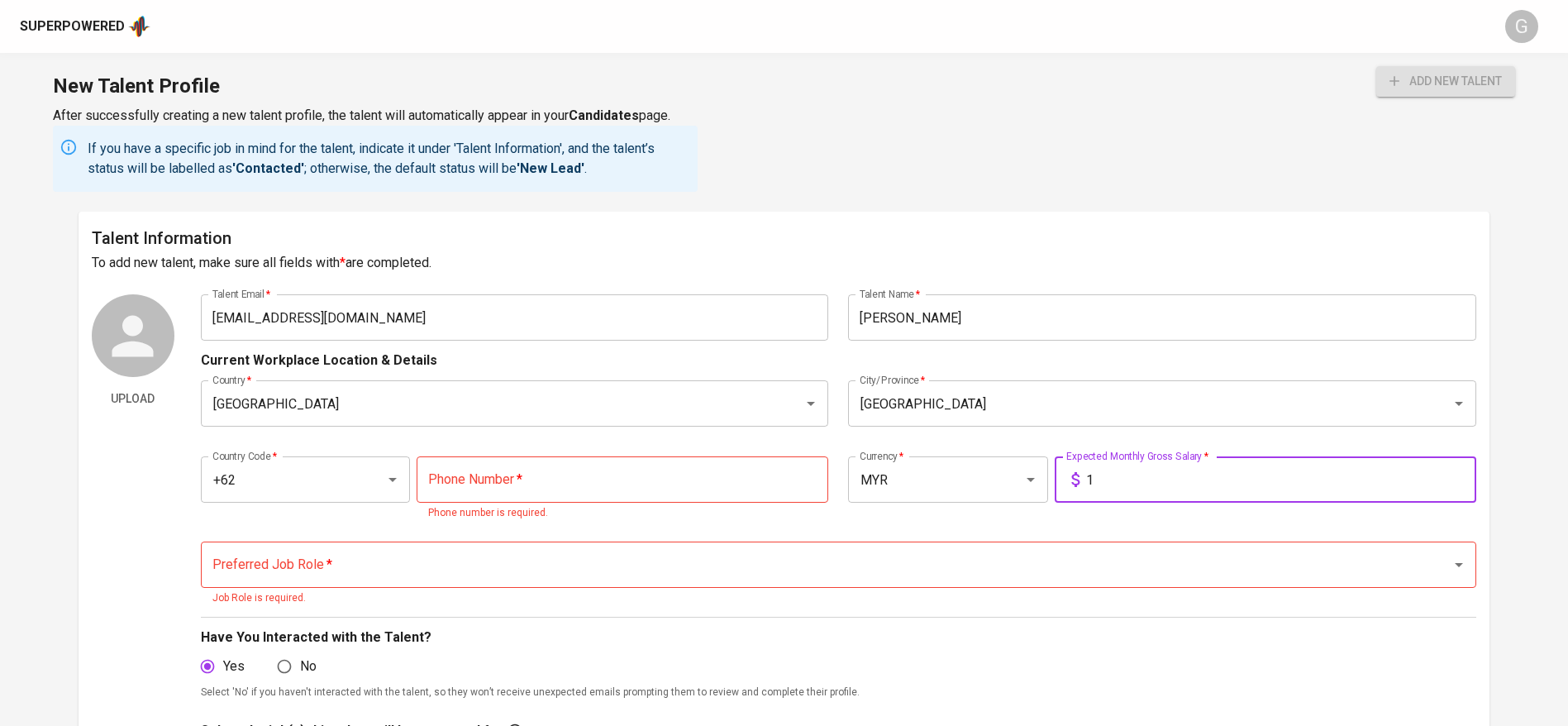
type input "1"
click at [598, 457] on input "tel" at bounding box center [622, 480] width 412 height 47
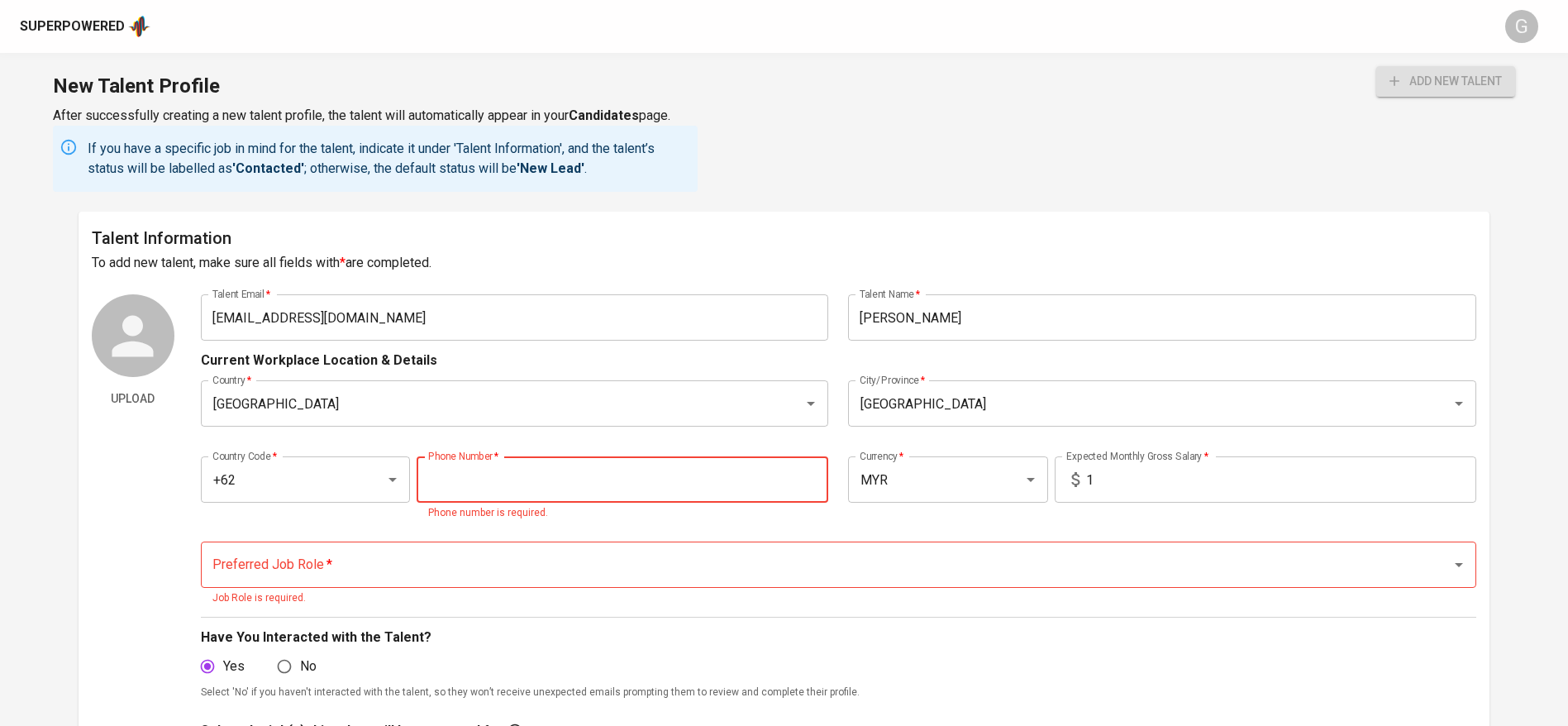
click at [412, 440] on div "Country Code   * +62 Country Code * Phone Number   * Phone Number * Phone numbe…" at bounding box center [838, 484] width 1276 height 95
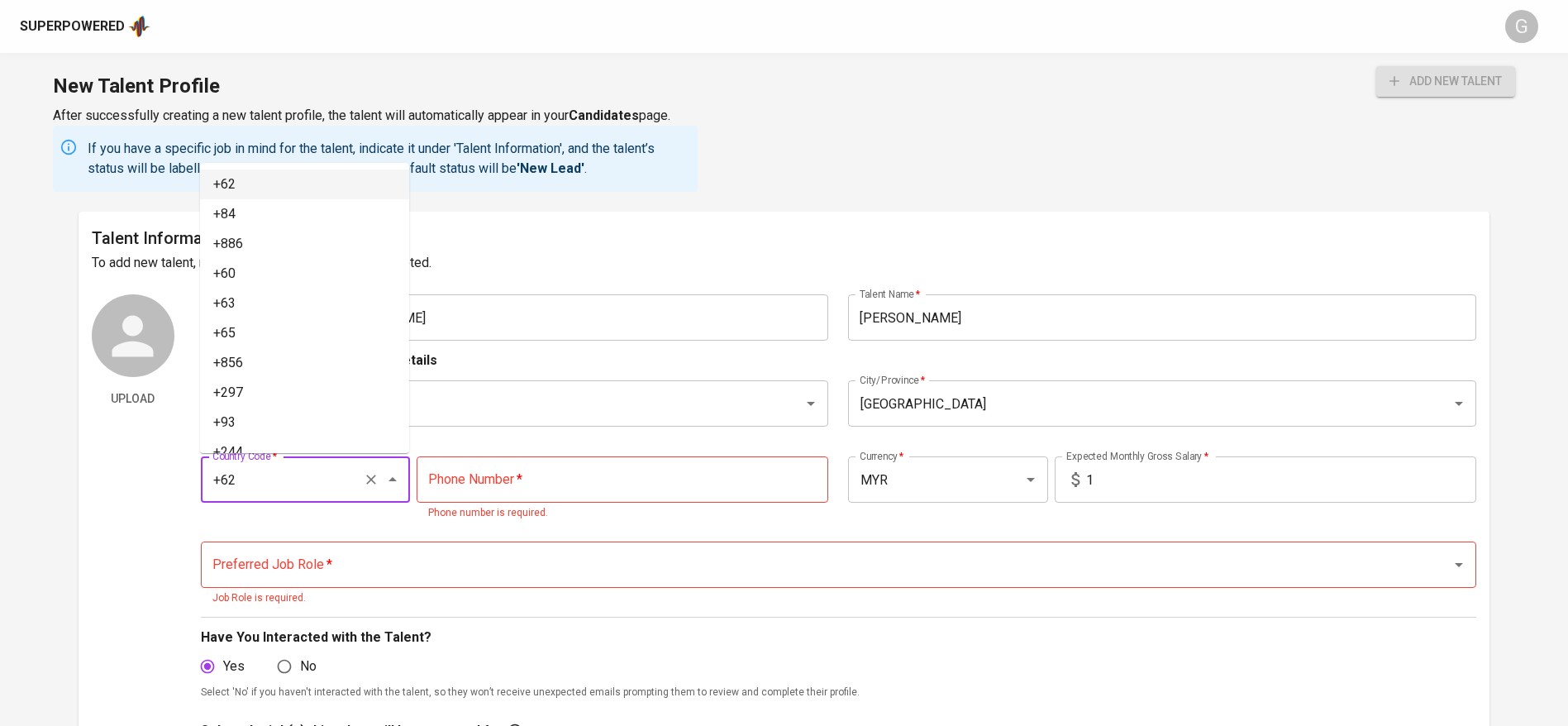
click at [270, 493] on input "+62" at bounding box center [282, 480] width 148 height 32
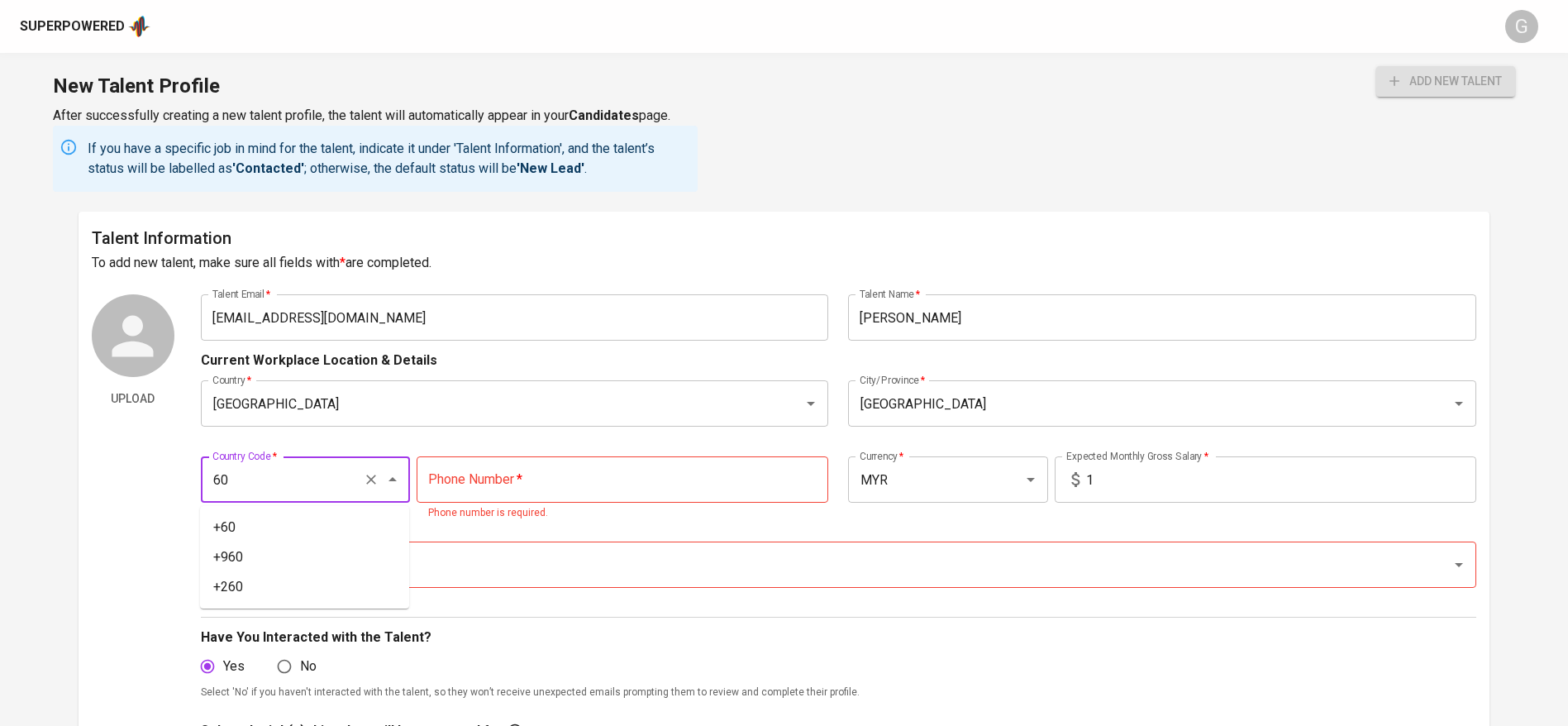
click at [1376, 66] on button "add new talent" at bounding box center [1446, 81] width 139 height 31
click at [237, 535] on li "+60" at bounding box center [304, 528] width 209 height 30
type input "+60"
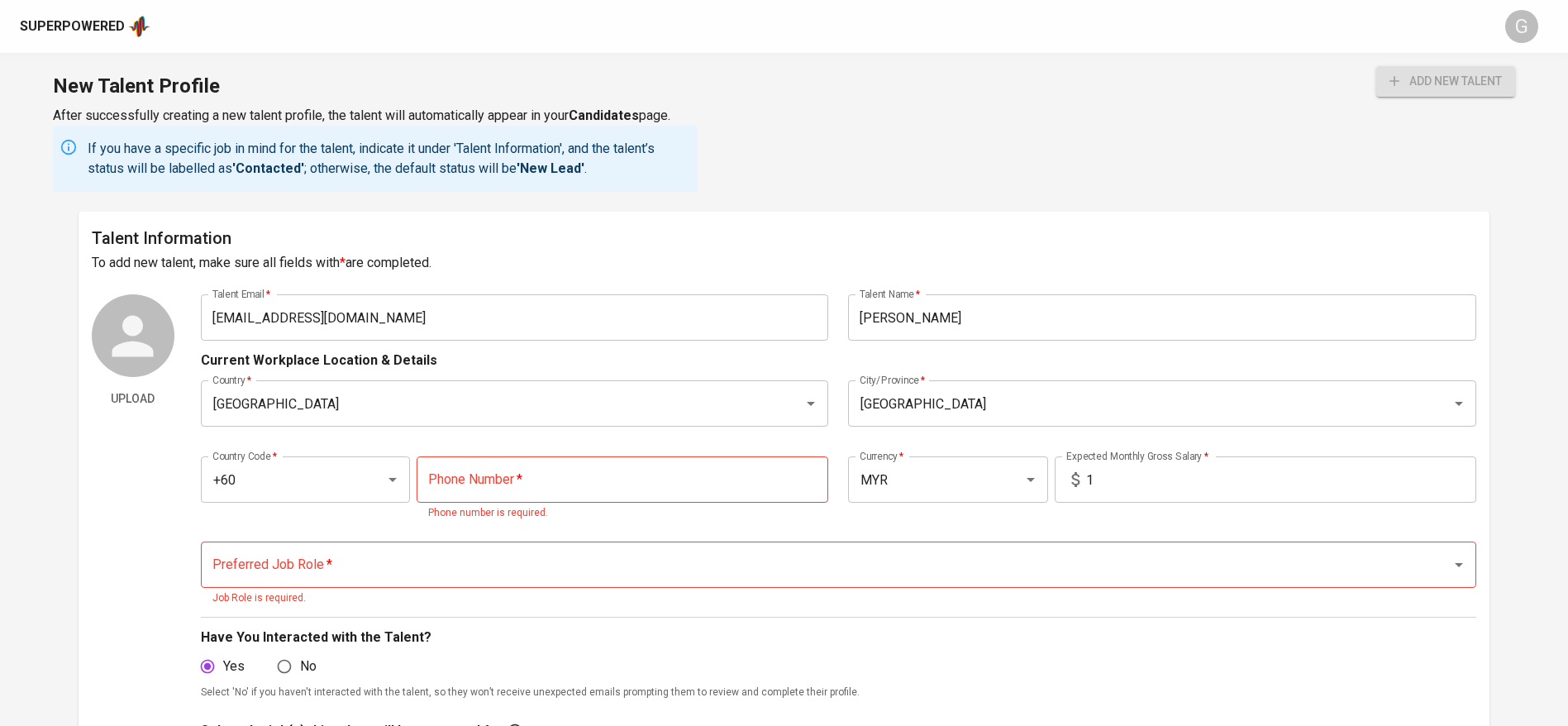
click at [474, 462] on input "tel" at bounding box center [622, 480] width 412 height 47
paste input "[PHONE_NUMBER]"
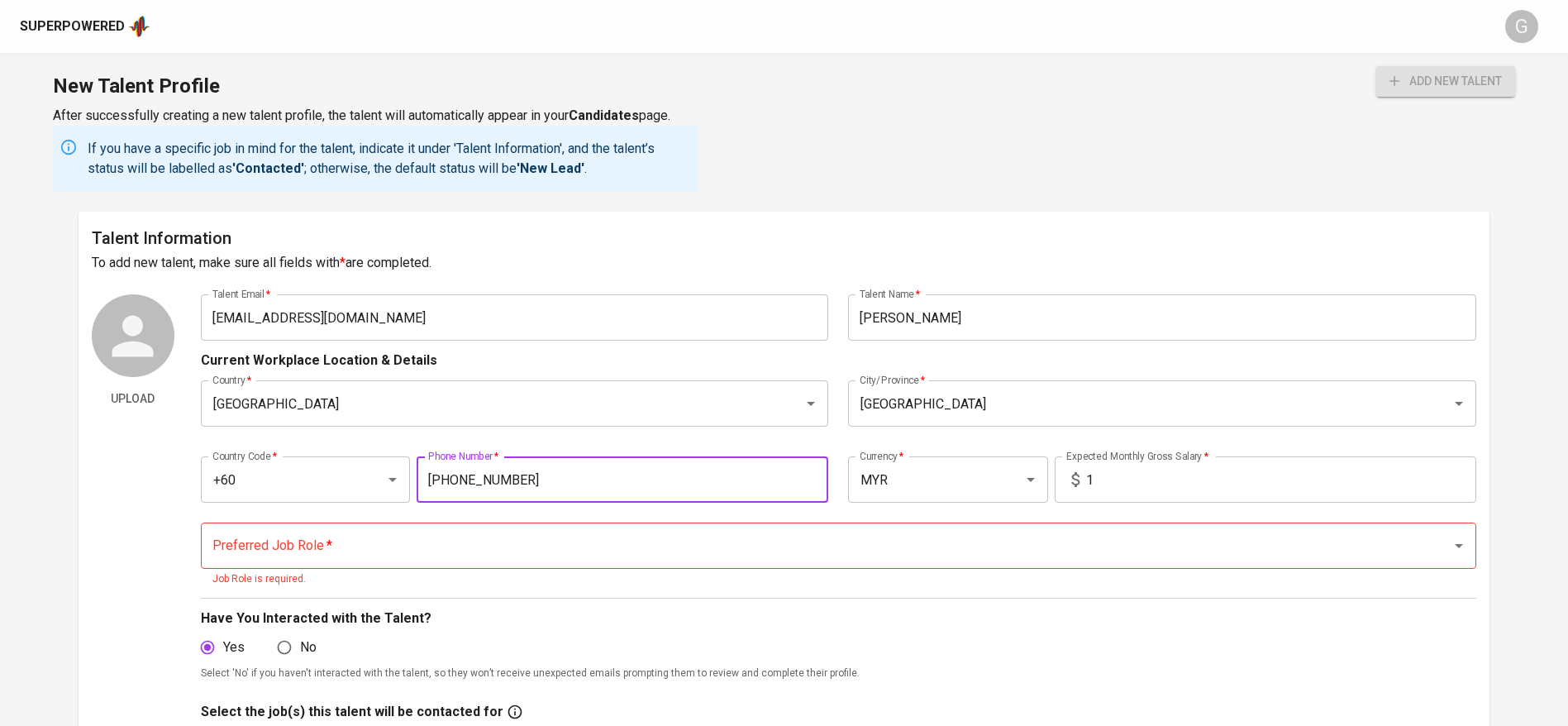
type input "[PHONE_NUMBER]"
click at [538, 557] on input "Preferred Job Role   *" at bounding box center [816, 546] width 1215 height 32
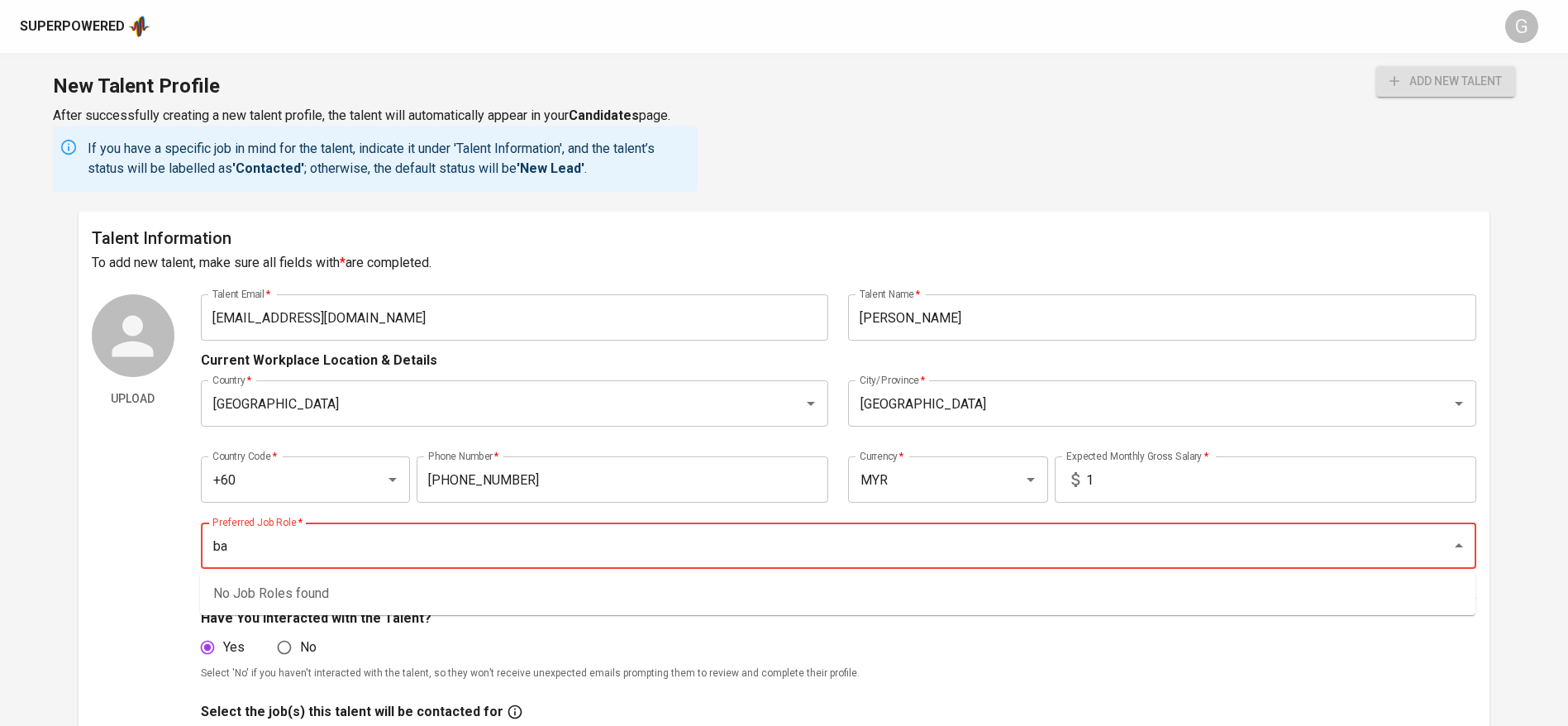
type input "b"
click at [499, 600] on li "Devops Engineer Computer & Software" at bounding box center [837, 604] width 1276 height 50
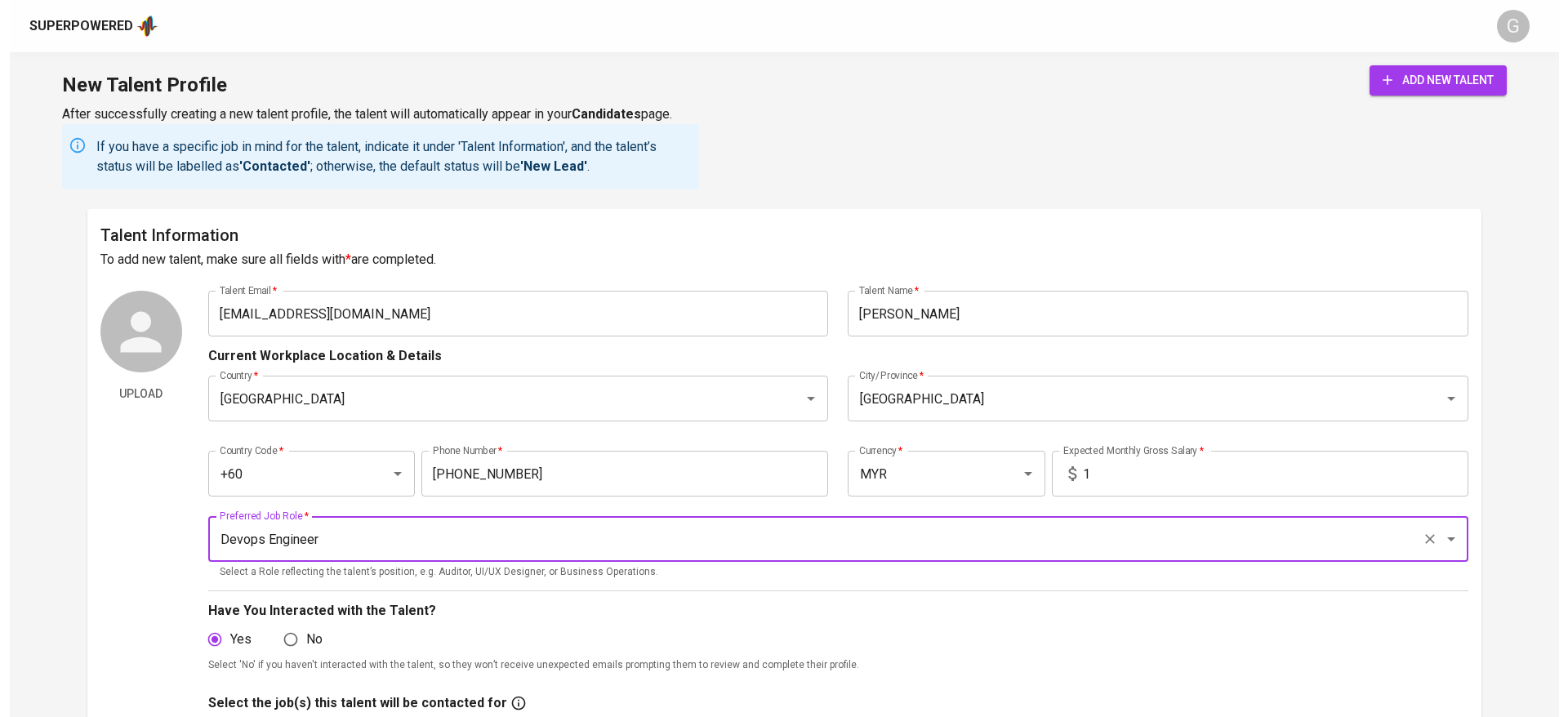
scroll to position [123, 0]
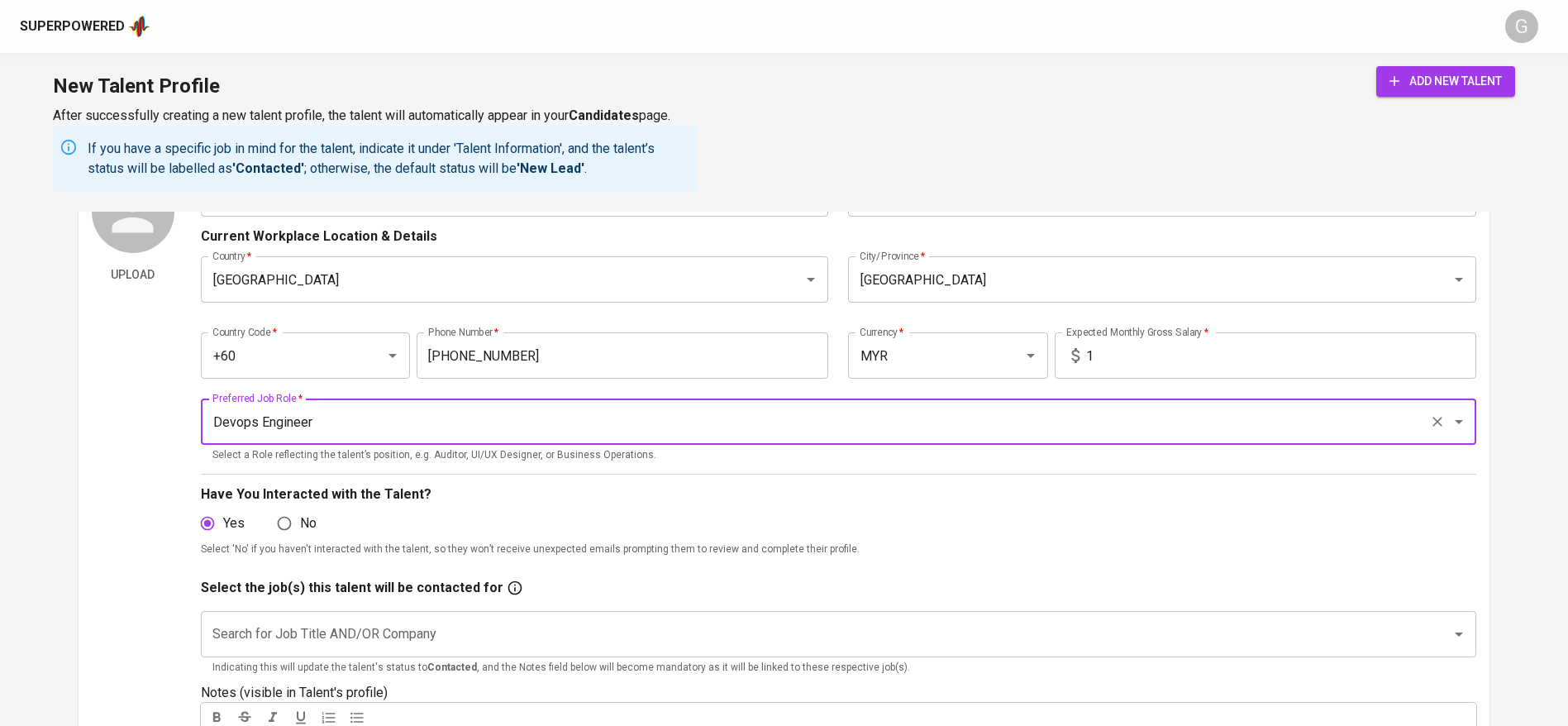
type input "Devops Engineer"
click at [1474, 88] on span "add new talent" at bounding box center [1446, 81] width 112 height 21
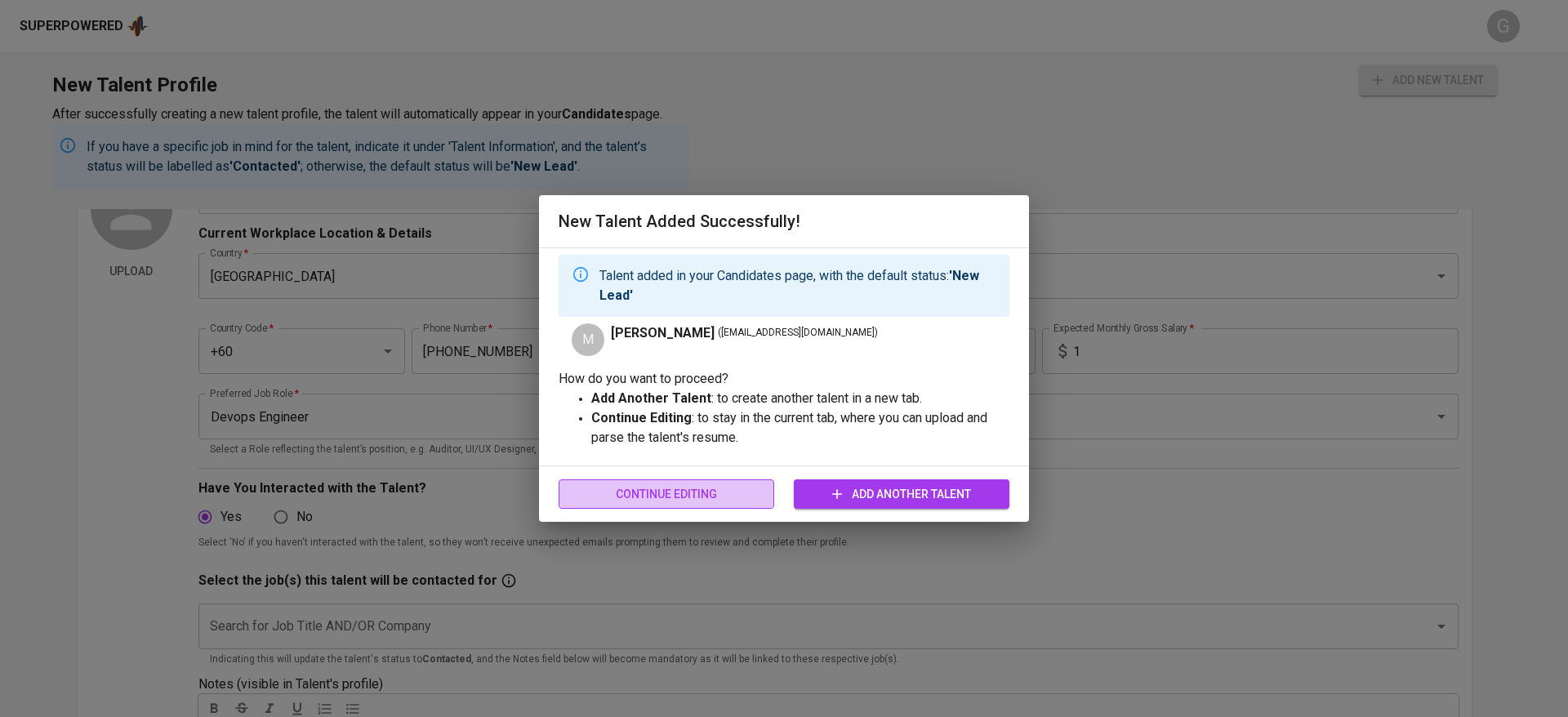
click at [648, 494] on span "Continue Editing" at bounding box center [667, 494] width 189 height 21
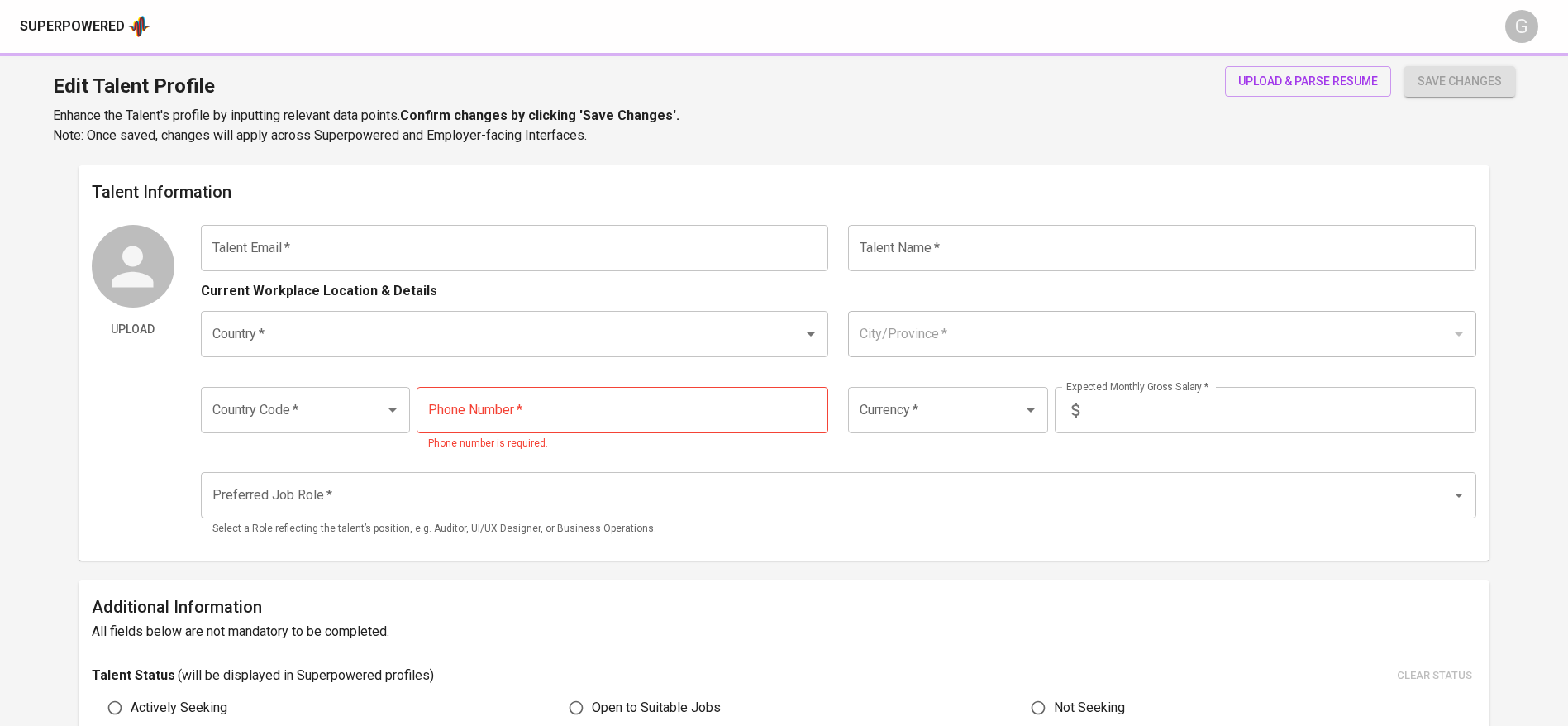
type input "[EMAIL_ADDRESS][DOMAIN_NAME]"
type input "[PERSON_NAME]"
type input "[GEOGRAPHIC_DATA]"
type input "+60"
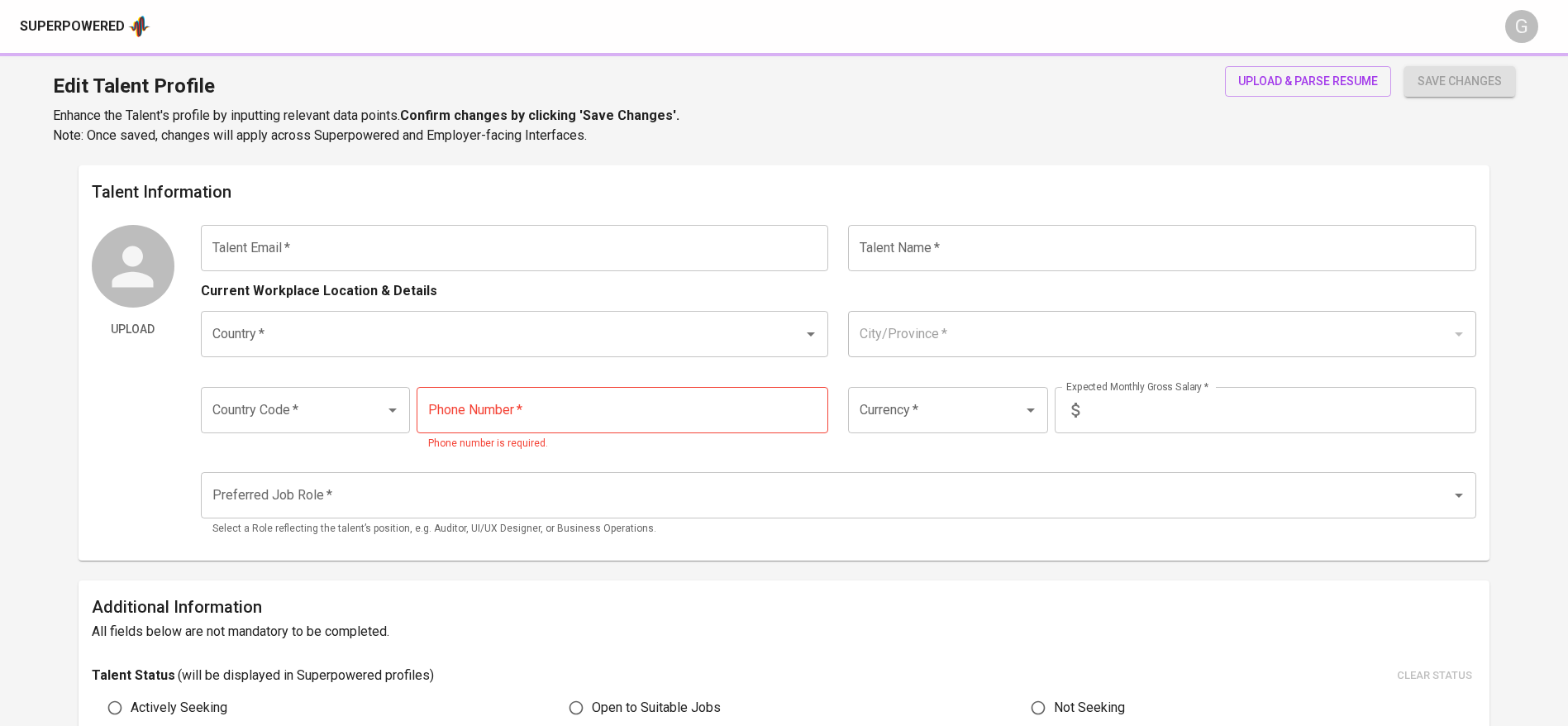
type input "[PHONE_NUMBER]"
type input "MYR"
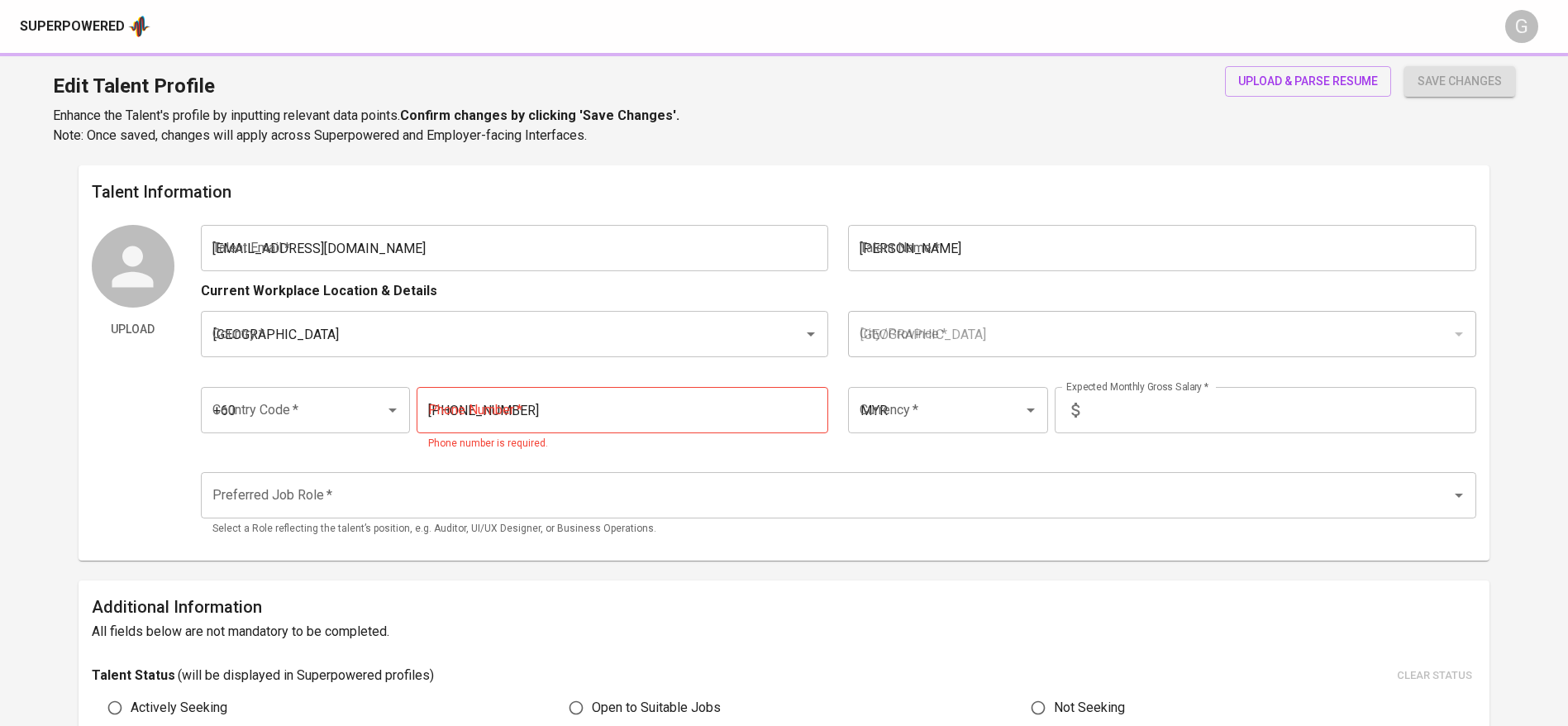
type input "1"
type input "Devops Engineer"
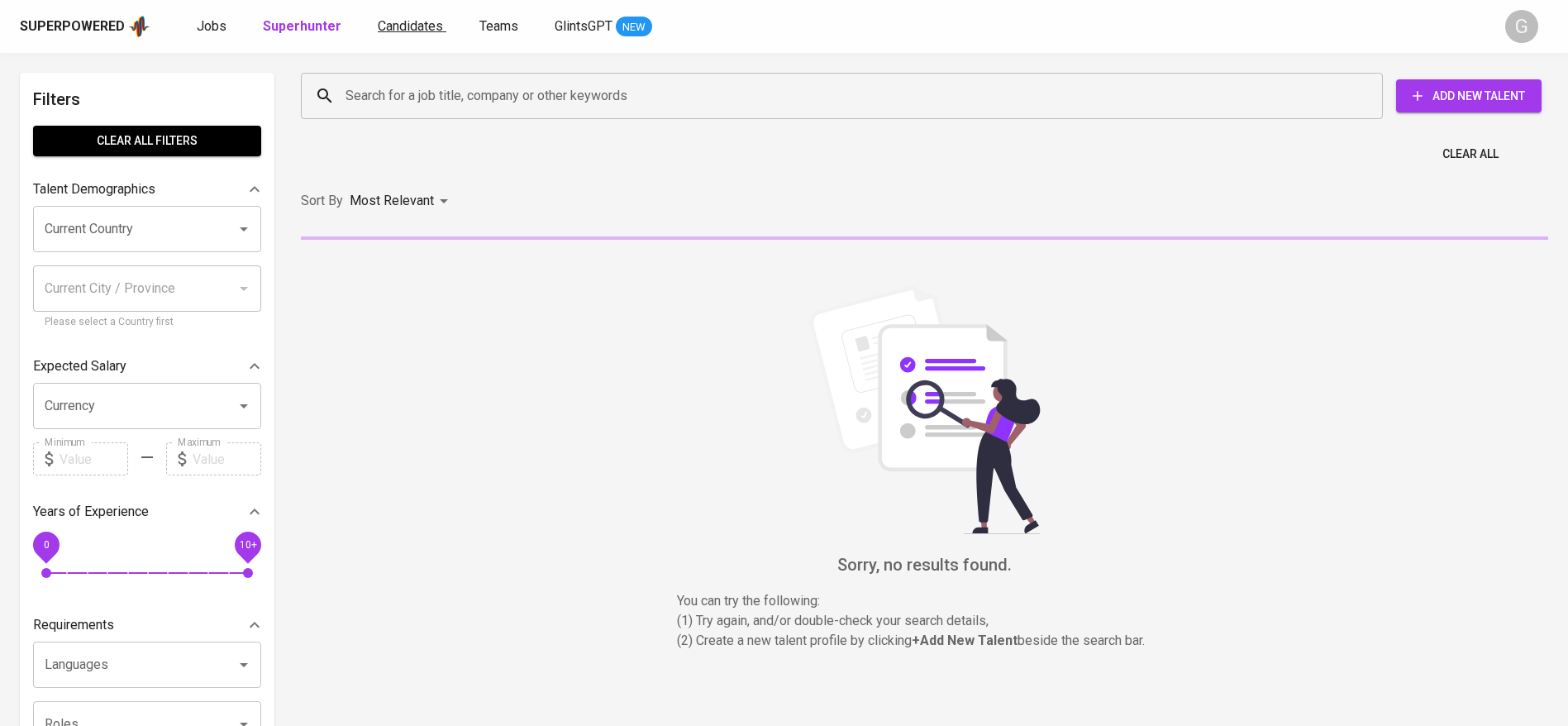
click at [412, 22] on span "Candidates" at bounding box center [410, 26] width 65 height 16
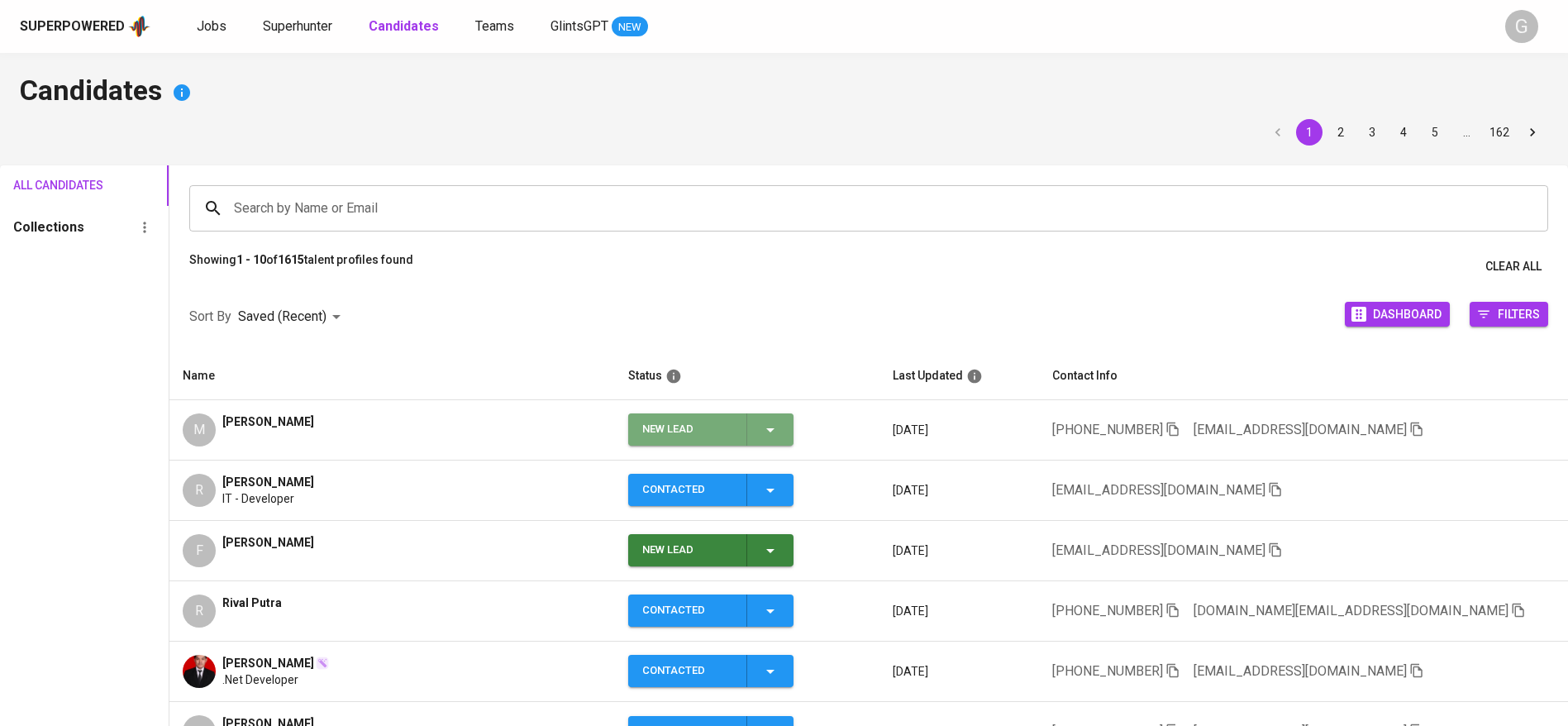
click at [787, 422] on span "New Lead" at bounding box center [711, 429] width 152 height 33
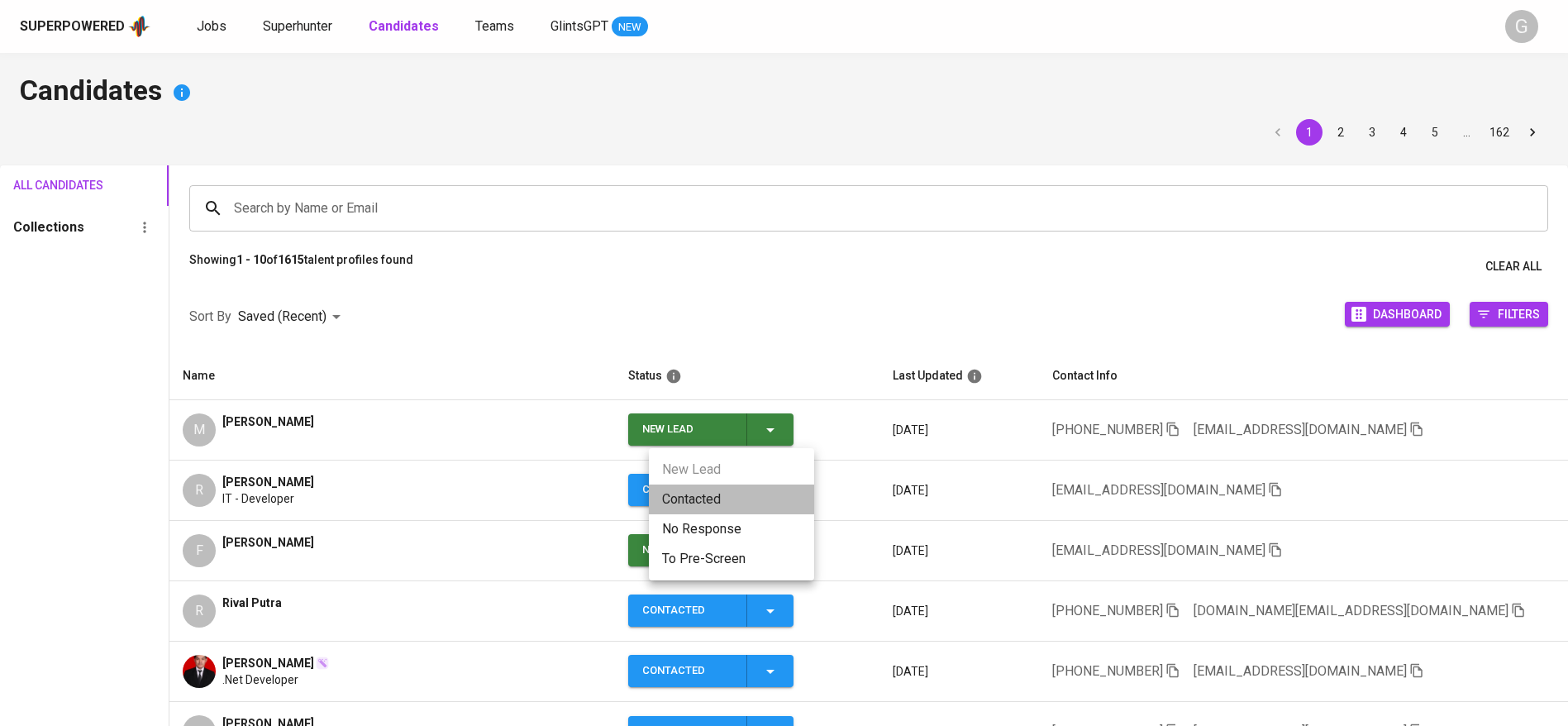
click at [743, 498] on li "Contacted" at bounding box center [732, 499] width 165 height 30
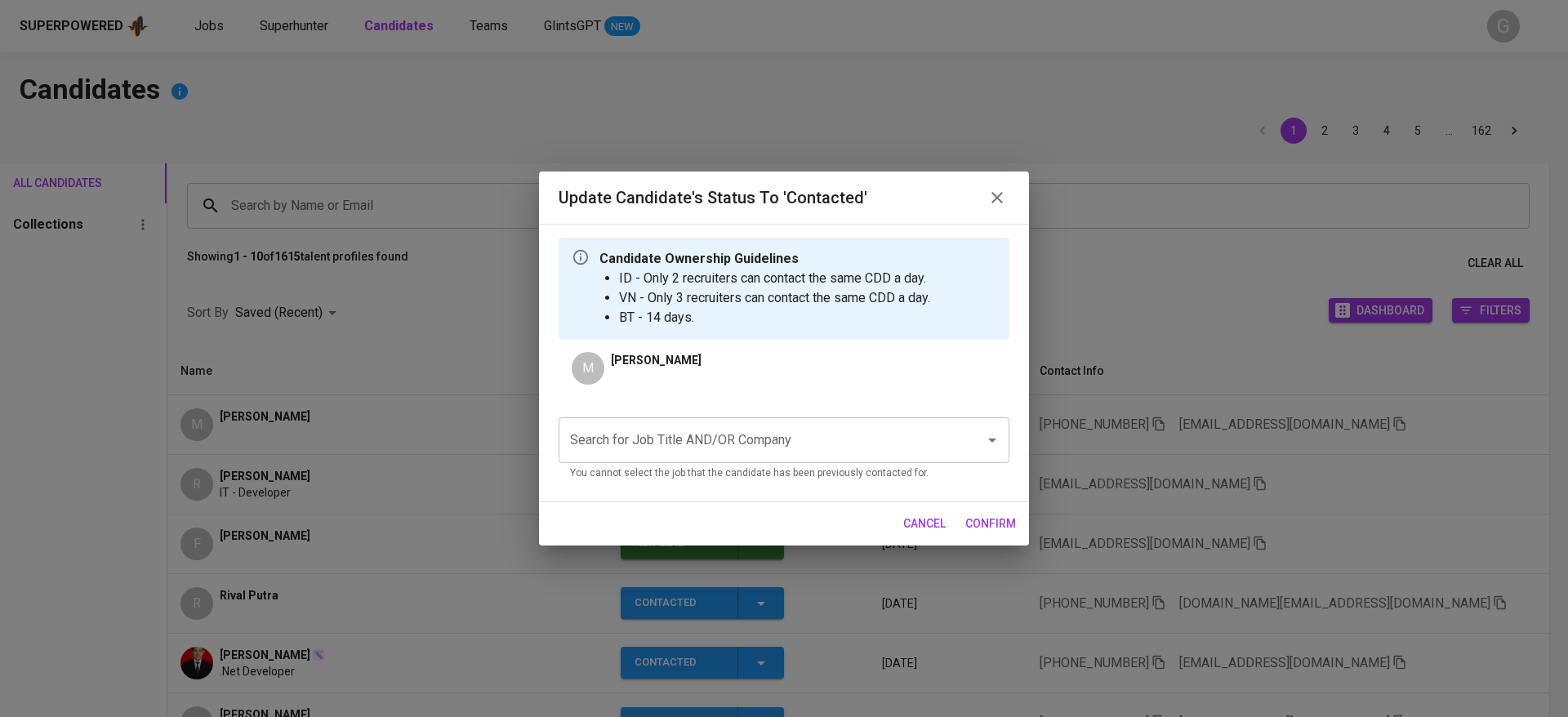
click at [844, 450] on input "Search for Job Title AND/OR Company" at bounding box center [761, 440] width 390 height 31
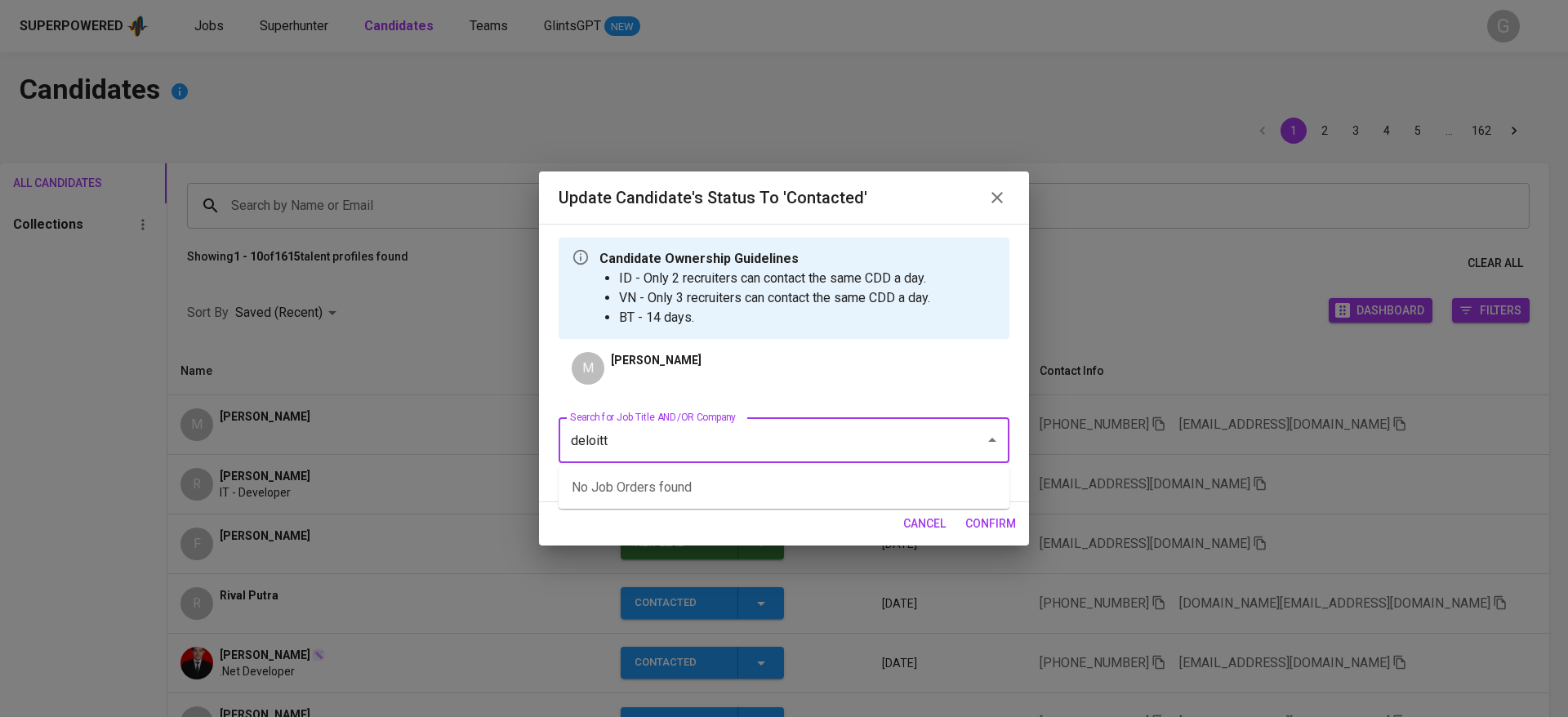
type input "deloitte"
click at [777, 482] on li "Site Reliability Engineeer (Deloitte Touche Tohmatsu Limited)" at bounding box center [784, 487] width 451 height 30
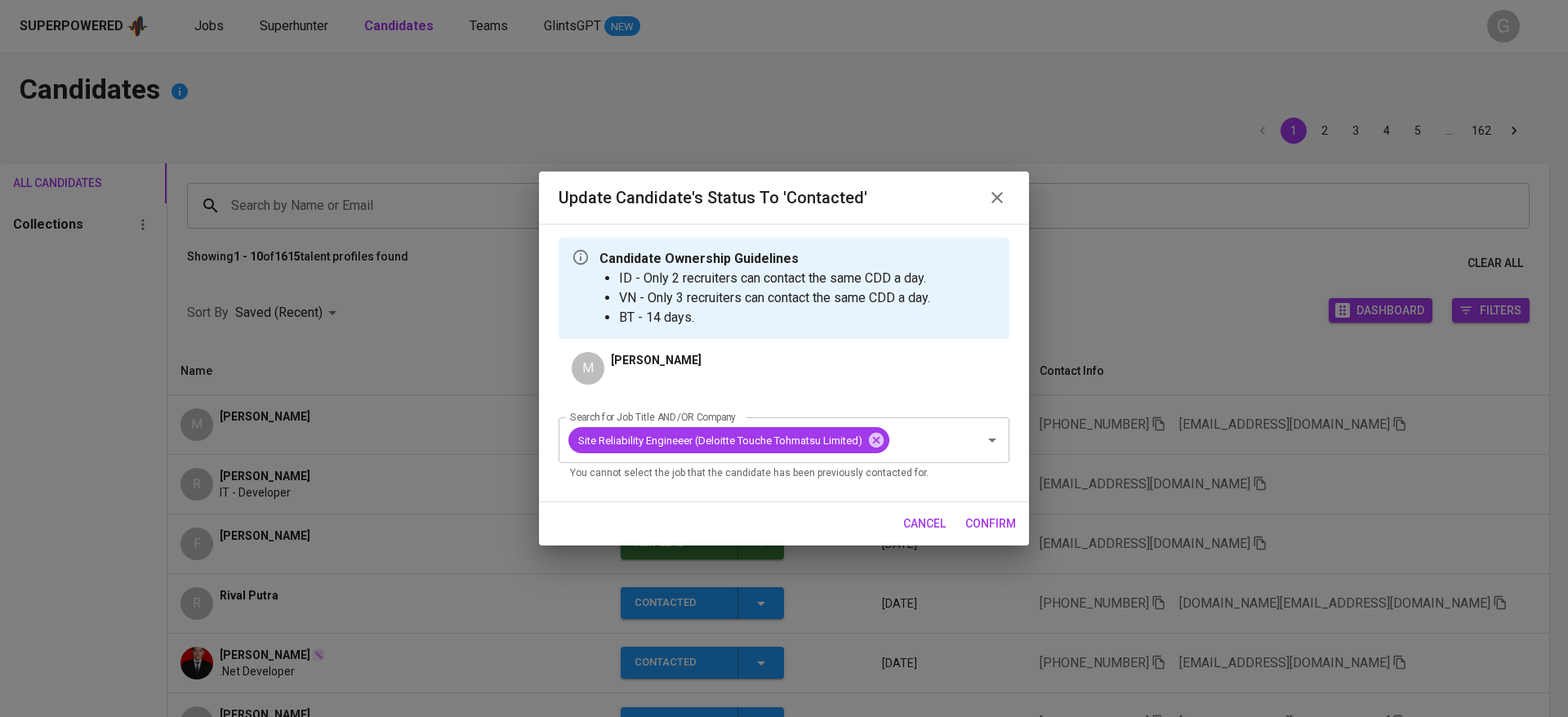
click at [996, 523] on span "confirm" at bounding box center [991, 524] width 51 height 21
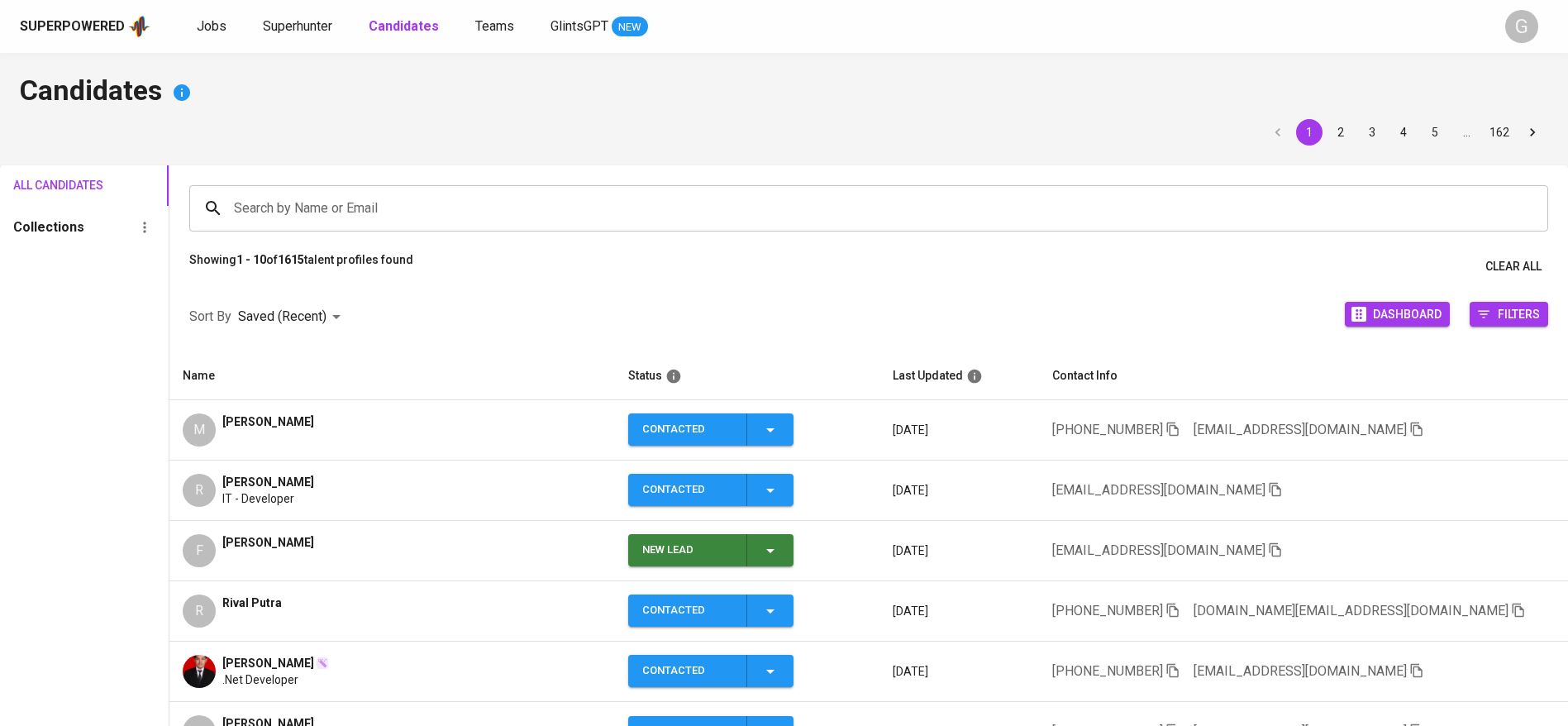
click at [1411, 425] on icon "button" at bounding box center [1416, 429] width 12 height 14
click at [132, 356] on div "All Candidates Collections" at bounding box center [84, 584] width 168 height 839
click at [1268, 487] on icon "button" at bounding box center [1276, 489] width 15 height 15
